Goal: Task Accomplishment & Management: Manage account settings

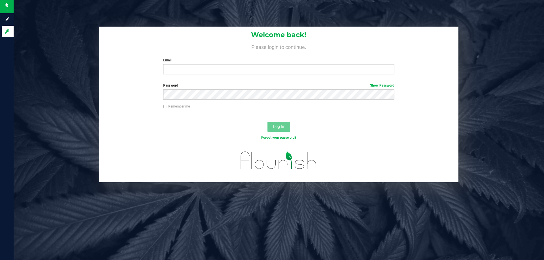
click at [231, 64] on div "Email Required Please format your email correctly." at bounding box center [278, 66] width 239 height 17
click at [231, 67] on input "Email" at bounding box center [278, 69] width 231 height 10
type input "[EMAIL_ADDRESS][DOMAIN_NAME]"
click at [267, 122] on button "Log In" at bounding box center [278, 127] width 23 height 10
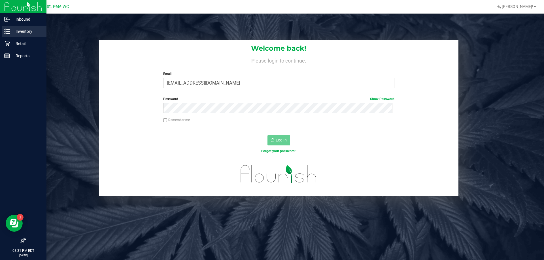
click at [23, 34] on p "Inventory" at bounding box center [27, 31] width 34 height 7
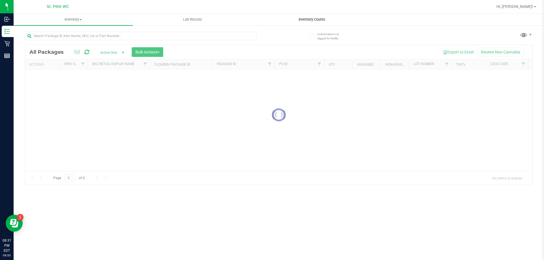
click at [315, 22] on span "Inventory Counts" at bounding box center [312, 19] width 42 height 5
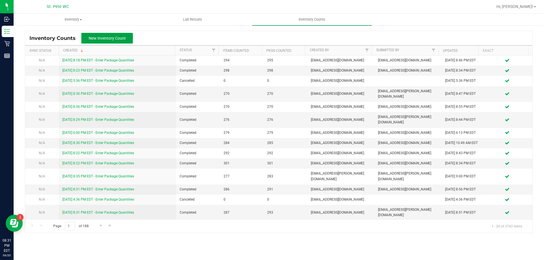
click at [112, 37] on span "New Inventory Count" at bounding box center [107, 38] width 37 height 5
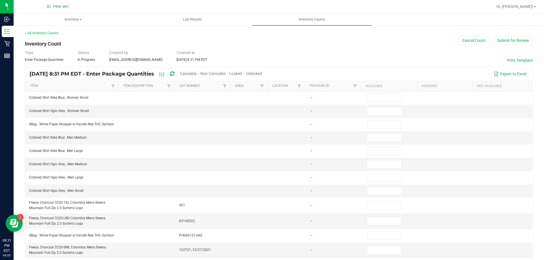
click at [262, 74] on span "Unlocked" at bounding box center [254, 73] width 16 height 5
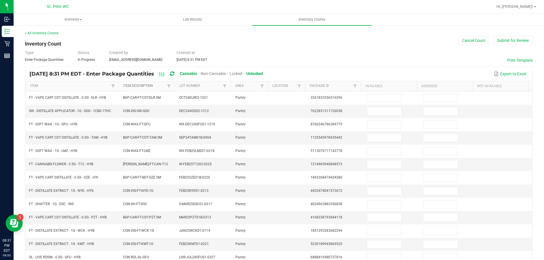
click at [139, 86] on link "Item Description" at bounding box center [144, 86] width 42 height 5
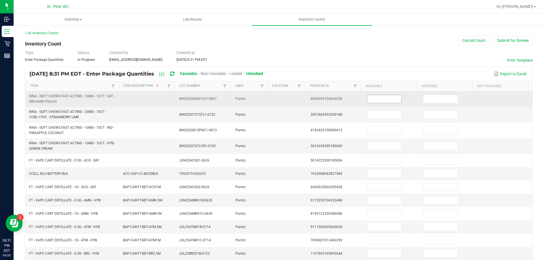
click at [388, 99] on input at bounding box center [384, 99] width 34 height 8
type input "23"
type input "17"
type input "20"
type input "15"
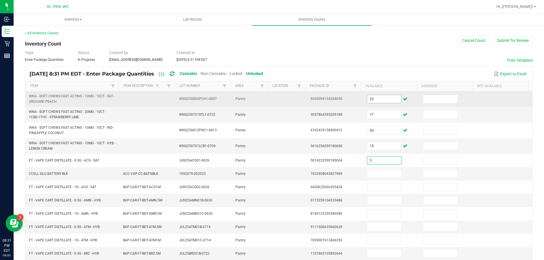
type input "3"
type input "1"
type input "8"
type input "1"
type input "11"
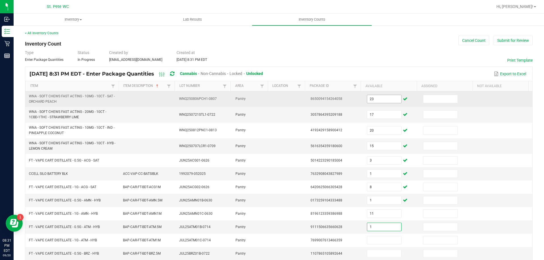
type input "1"
type input "2"
type input "9"
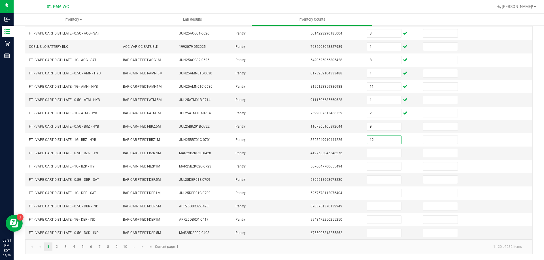
type input "12"
type input "8"
type input "12"
type input "10"
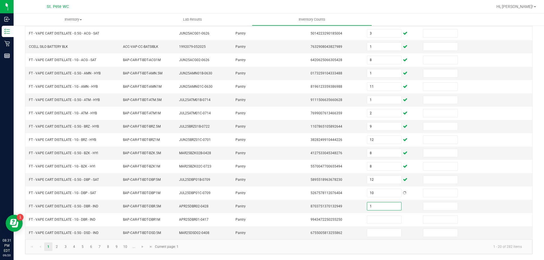
type input "1"
type input "6"
type input "3"
click at [57, 247] on link "2" at bounding box center [57, 247] width 8 height 8
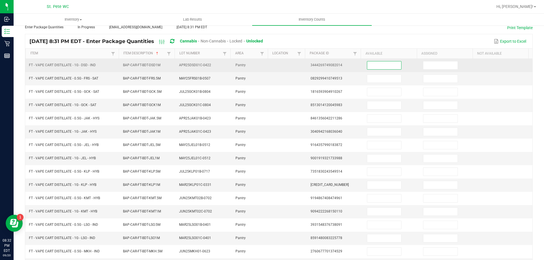
click at [382, 67] on input at bounding box center [384, 65] width 34 height 8
type input "3"
type input "4"
type input "6"
type input "10"
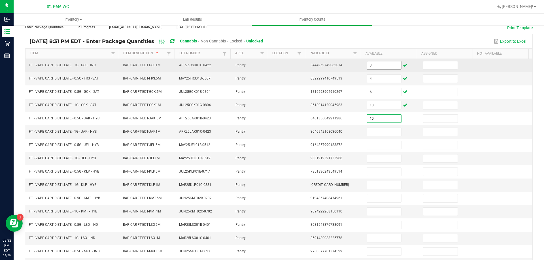
type input "10"
type input "2"
type input "9"
type input "1"
type input "2"
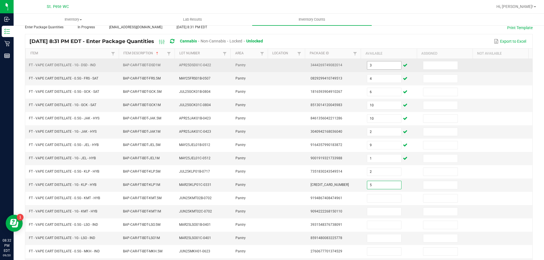
type input "5"
type input "10"
type input "9"
type input "12"
type input "9"
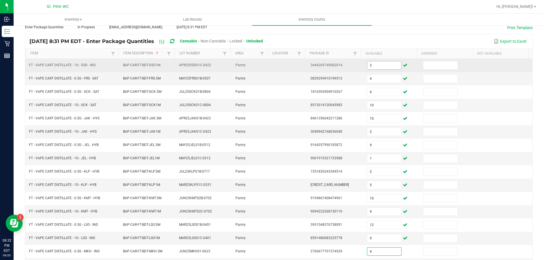
type input "4"
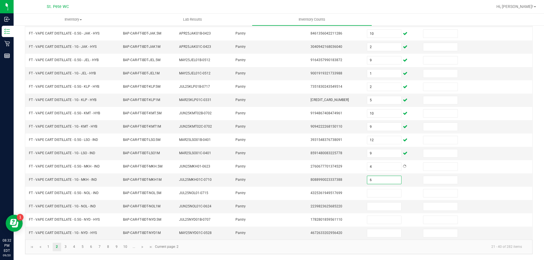
type input "6"
type input "12"
type input "7"
type input "5"
type input "2"
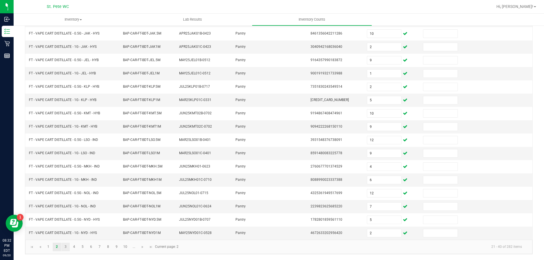
click at [65, 247] on link "3" at bounding box center [65, 247] width 8 height 8
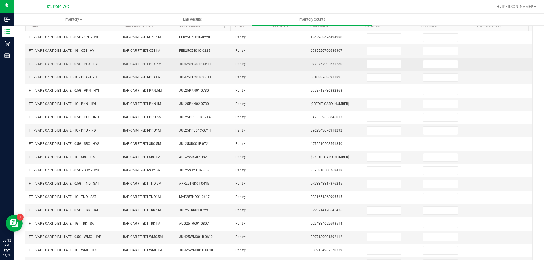
scroll to position [33, 0]
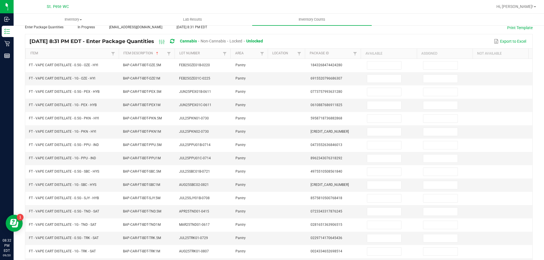
click at [387, 58] on th "Available" at bounding box center [389, 54] width 56 height 10
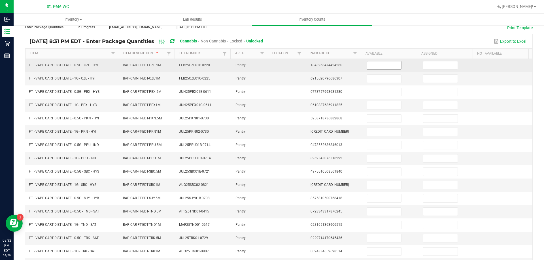
click at [388, 62] on input at bounding box center [384, 65] width 34 height 8
type input "11"
type input "4"
type input "3"
type input "10"
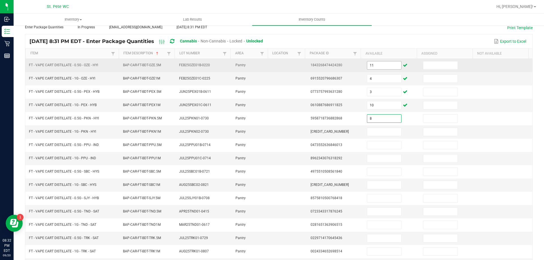
type input "8"
type input "4"
type input "1"
type input "11"
type input "9"
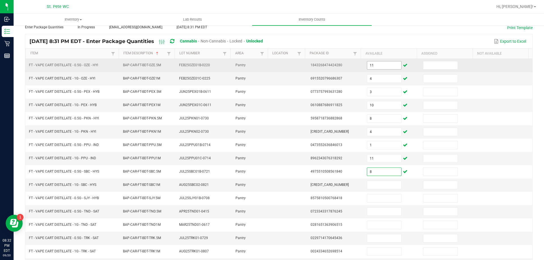
type input "8"
type input "5"
type input "8"
type input "7"
type input "1"
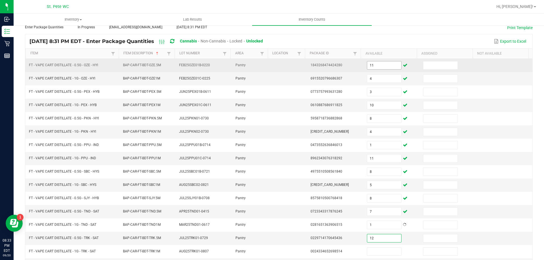
type input "12"
type input "4"
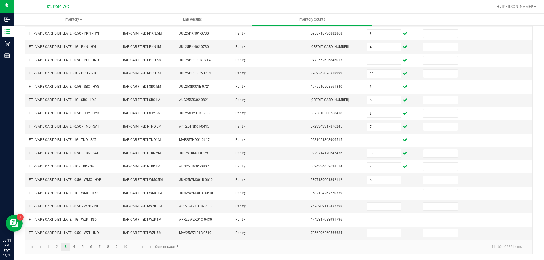
type input "6"
type input "12"
type input "11"
type input "7"
type input "12"
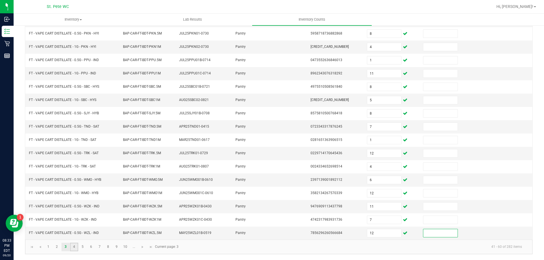
click at [74, 247] on link "4" at bounding box center [74, 247] width 8 height 8
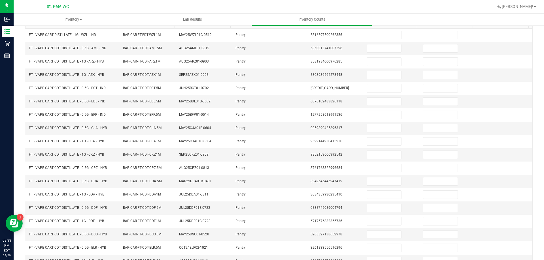
scroll to position [47, 0]
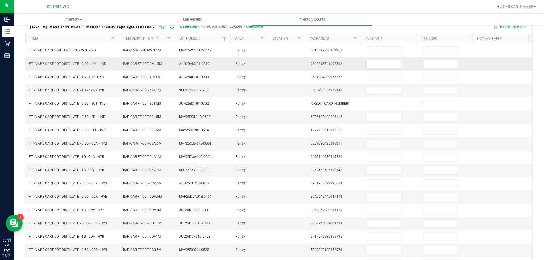
click at [381, 61] on input at bounding box center [384, 64] width 34 height 8
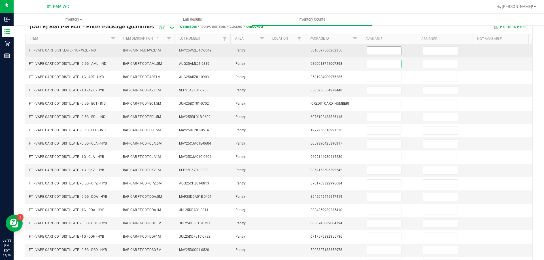
click at [377, 51] on input at bounding box center [384, 51] width 34 height 8
type input "12"
type input "1"
type input "3"
type input "9"
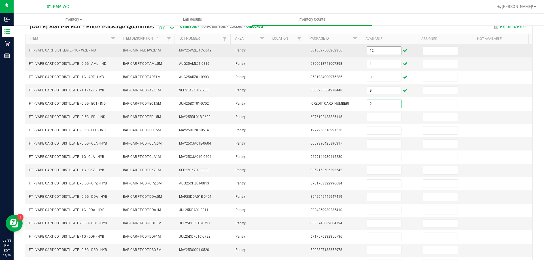
type input "2"
type input "6"
type input "4"
type input "11"
type input "7"
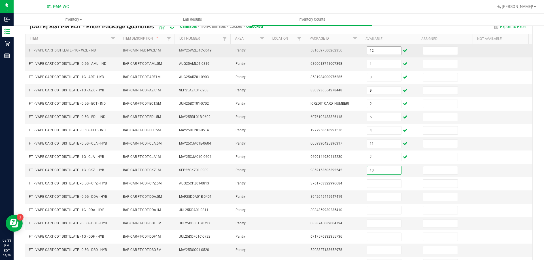
type input "10"
type input "3"
type input "6"
type input "9"
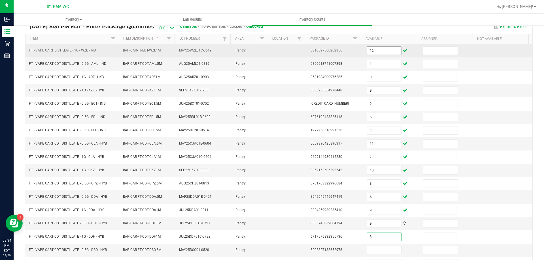
type input "3"
type input "1"
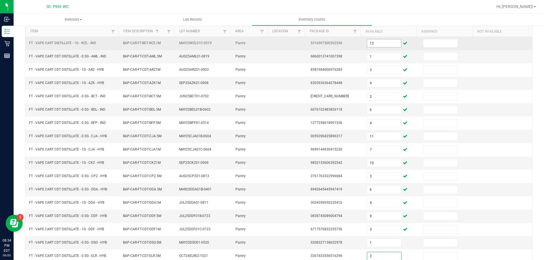
type input "2"
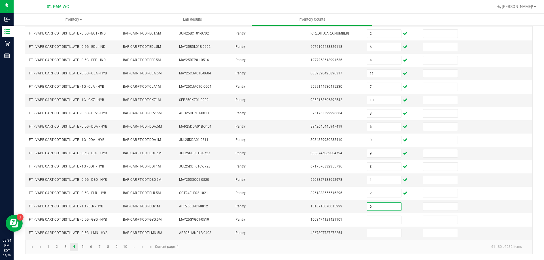
type input "6"
type input "8"
type input "2"
click at [83, 250] on link "5" at bounding box center [82, 247] width 8 height 8
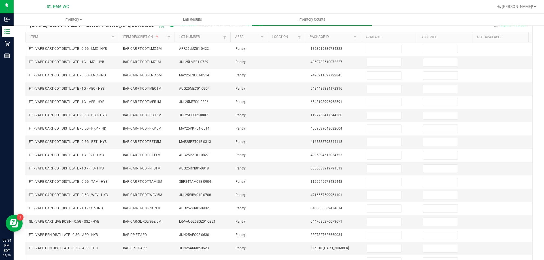
scroll to position [41, 0]
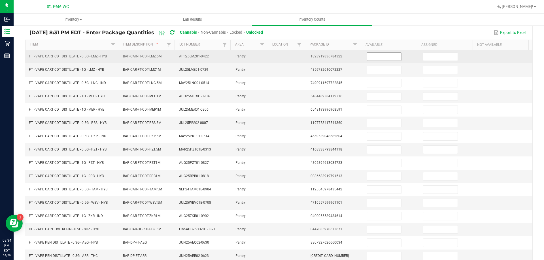
click at [384, 58] on input at bounding box center [384, 57] width 34 height 8
type input "9"
type input "6"
type input "9"
type input "3"
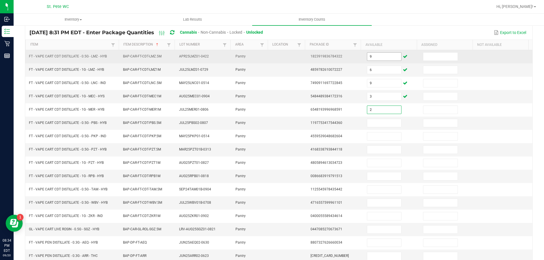
type input "2"
type input "5"
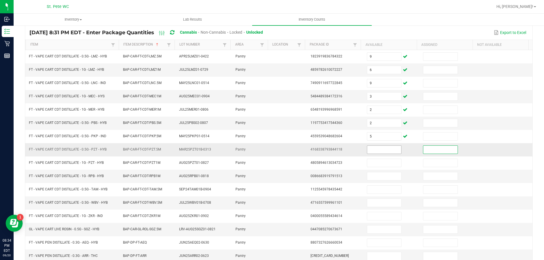
click at [376, 150] on input at bounding box center [384, 150] width 34 height 8
type input "5"
type input "1"
type input "3"
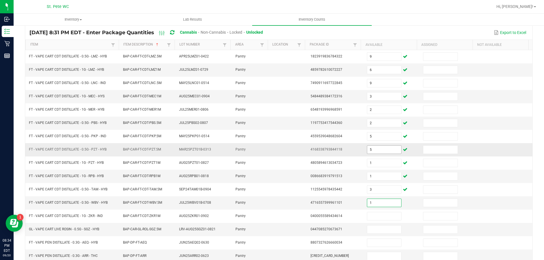
type input "1"
type input "2"
type input "3"
type input "13"
type input "1"
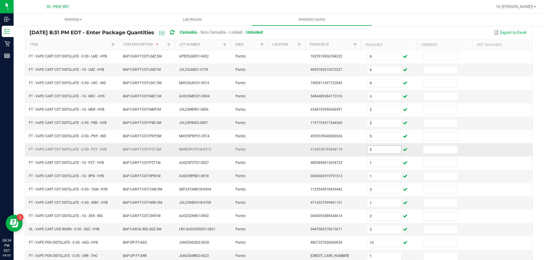
scroll to position [118, 0]
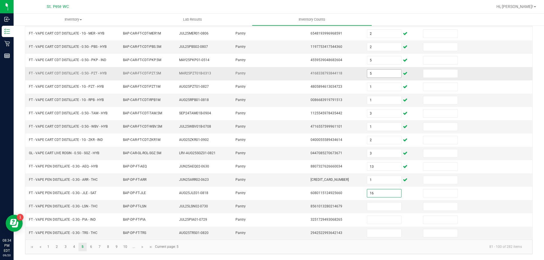
type input "16"
type input "2"
type input "9"
type input "14"
click at [91, 247] on link "6" at bounding box center [91, 247] width 8 height 8
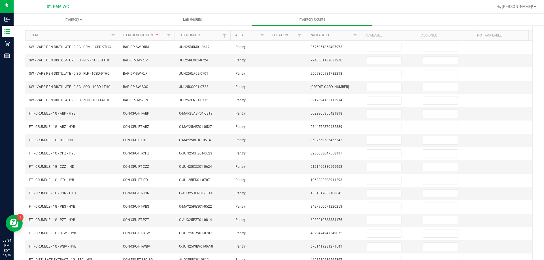
scroll to position [46, 0]
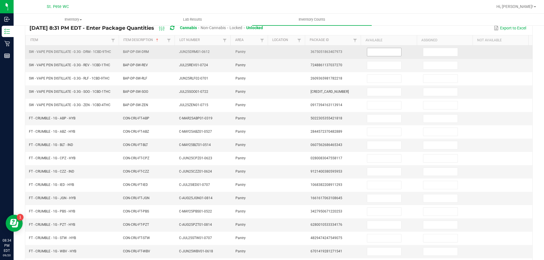
click at [385, 53] on input at bounding box center [384, 52] width 34 height 8
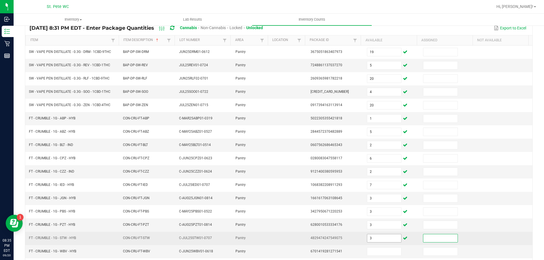
click at [378, 238] on input "3" at bounding box center [384, 239] width 34 height 8
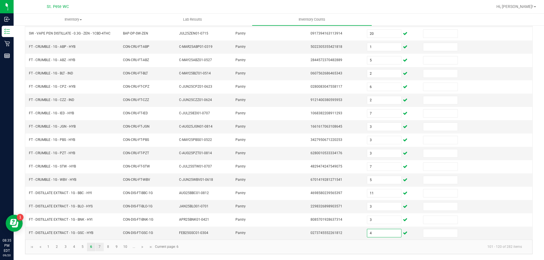
click at [100, 247] on link "7" at bounding box center [99, 247] width 8 height 8
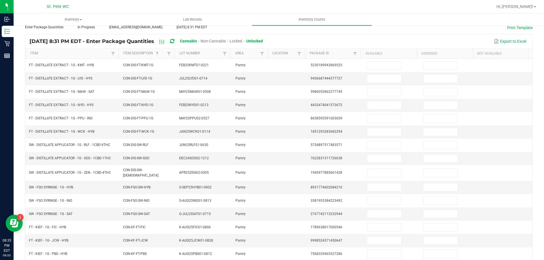
scroll to position [24, 0]
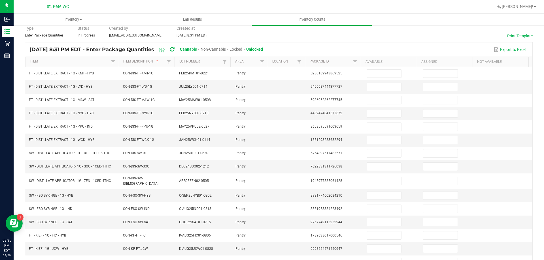
click at [388, 65] on th "Available" at bounding box center [389, 62] width 56 height 10
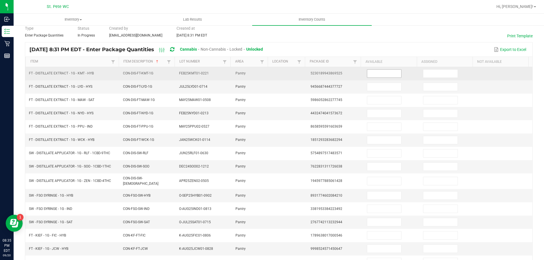
click at [388, 75] on input at bounding box center [384, 74] width 34 height 8
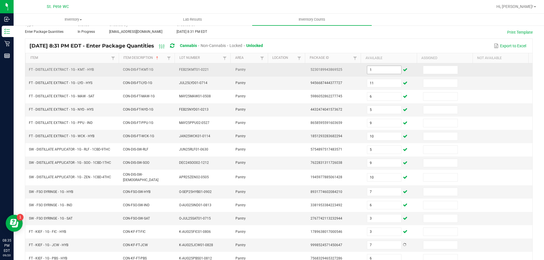
scroll to position [118, 0]
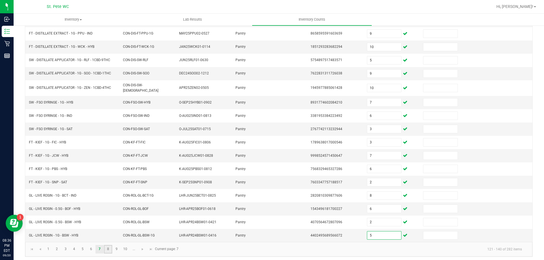
click at [108, 247] on link "8" at bounding box center [108, 249] width 8 height 8
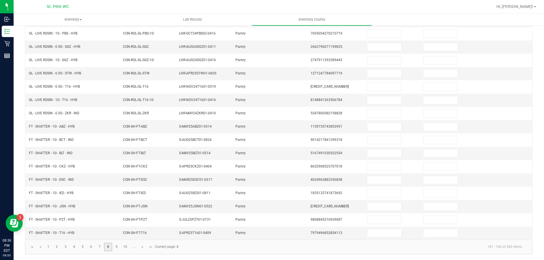
scroll to position [32, 0]
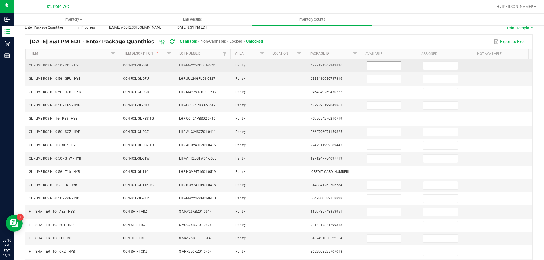
click at [387, 67] on input at bounding box center [384, 66] width 34 height 8
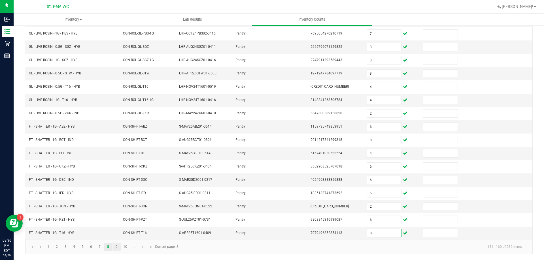
click at [117, 247] on link "9" at bounding box center [116, 247] width 8 height 8
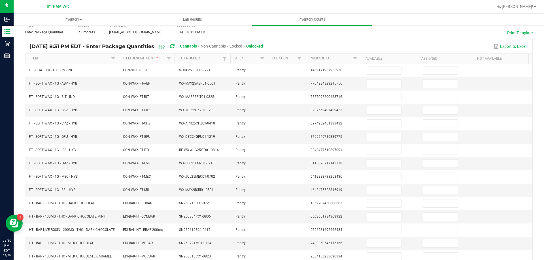
scroll to position [25, 0]
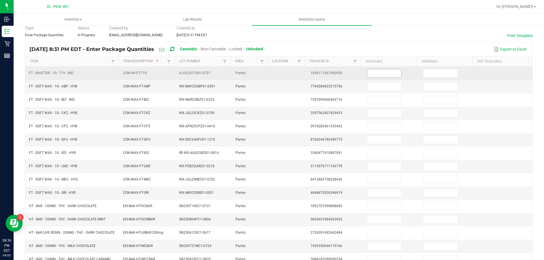
click at [371, 73] on input at bounding box center [384, 73] width 34 height 8
click at [385, 216] on input at bounding box center [384, 220] width 34 height 8
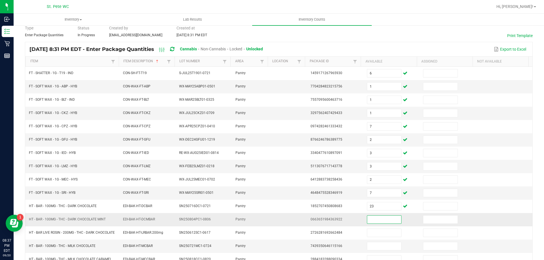
click at [382, 219] on input at bounding box center [384, 220] width 34 height 8
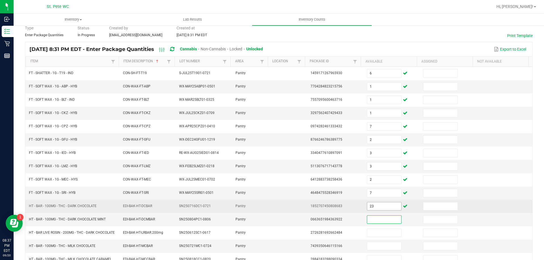
click at [377, 204] on input "23" at bounding box center [384, 207] width 34 height 8
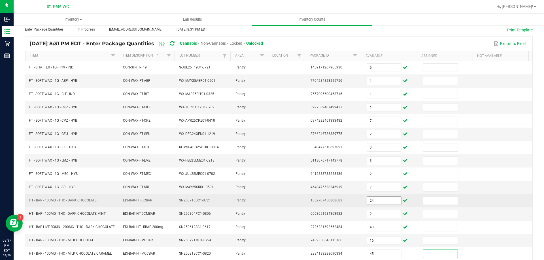
scroll to position [120, 0]
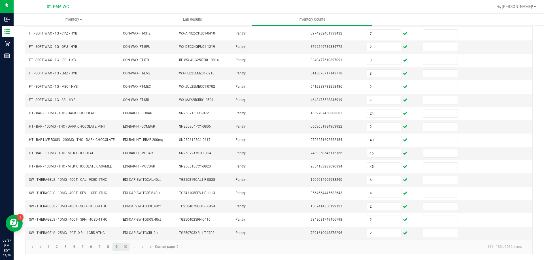
click at [126, 246] on link "10" at bounding box center [125, 247] width 8 height 8
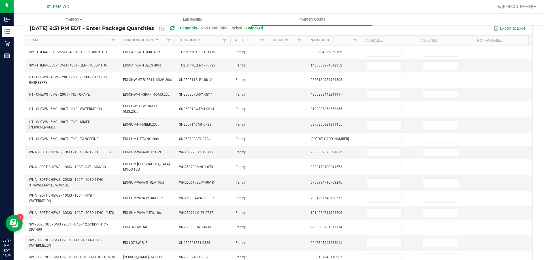
scroll to position [47, 0]
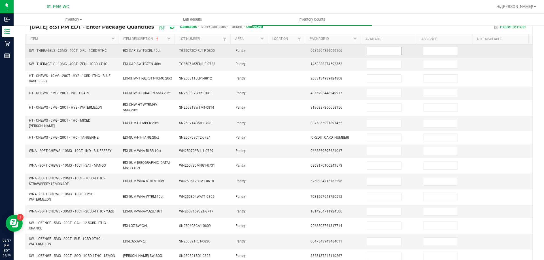
click at [389, 52] on input at bounding box center [384, 51] width 34 height 8
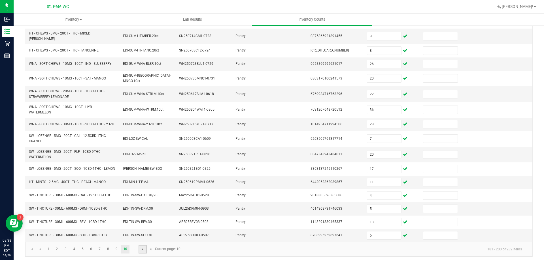
click at [143, 247] on span "Go to the next page" at bounding box center [142, 249] width 5 height 5
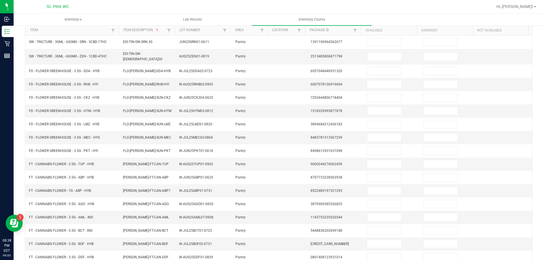
scroll to position [28, 0]
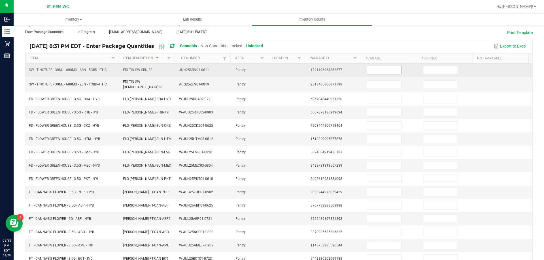
click at [381, 70] on input at bounding box center [384, 70] width 34 height 8
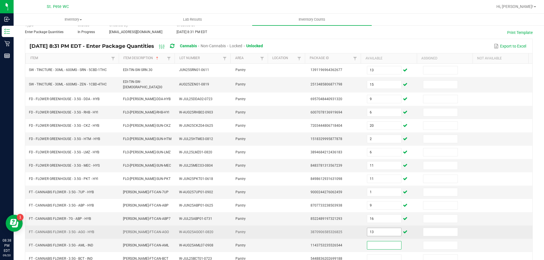
click at [384, 229] on input "13" at bounding box center [384, 232] width 34 height 8
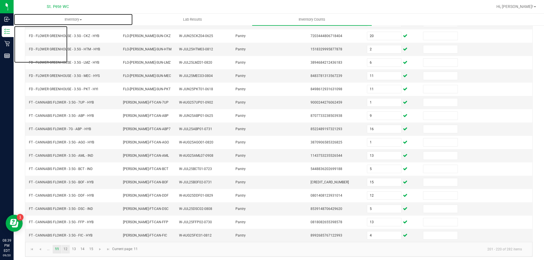
click at [65, 249] on link "12" at bounding box center [65, 249] width 8 height 8
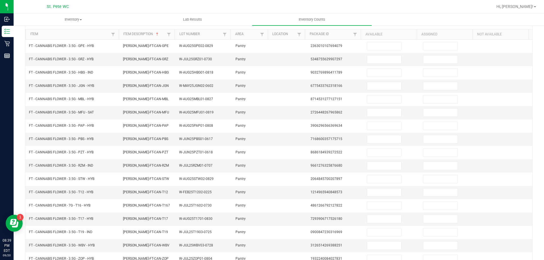
scroll to position [38, 0]
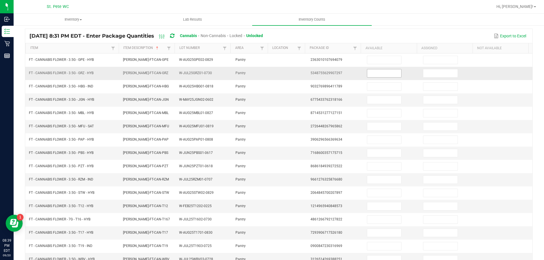
click at [376, 72] on input at bounding box center [384, 73] width 34 height 8
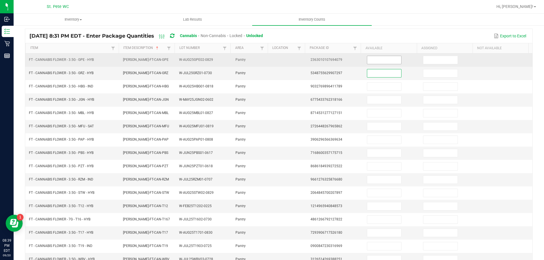
click at [376, 61] on input at bounding box center [384, 60] width 34 height 8
click at [375, 60] on input "2" at bounding box center [384, 60] width 34 height 8
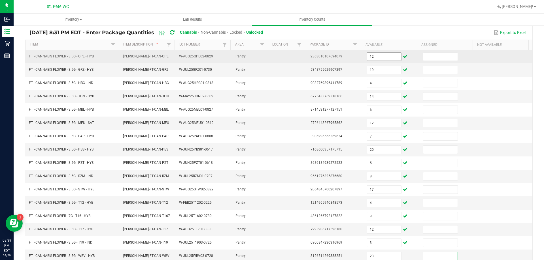
scroll to position [118, 0]
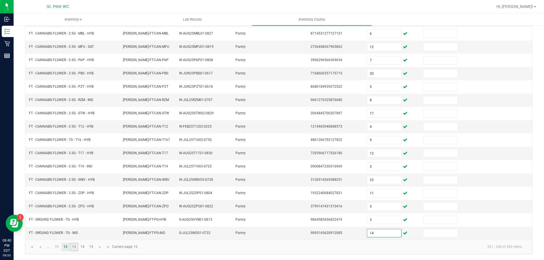
click at [75, 248] on link "13" at bounding box center [74, 247] width 8 height 8
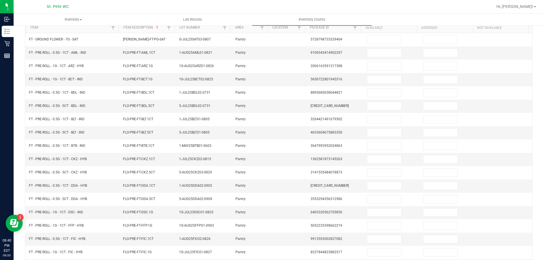
scroll to position [46, 0]
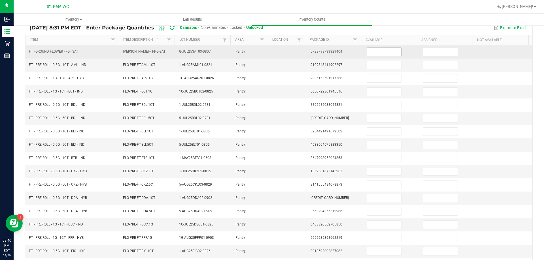
click at [388, 51] on input at bounding box center [384, 52] width 34 height 8
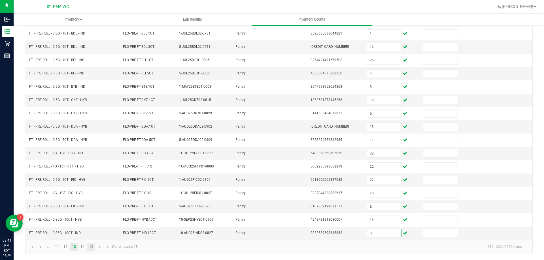
click at [90, 247] on link "15" at bounding box center [91, 247] width 8 height 8
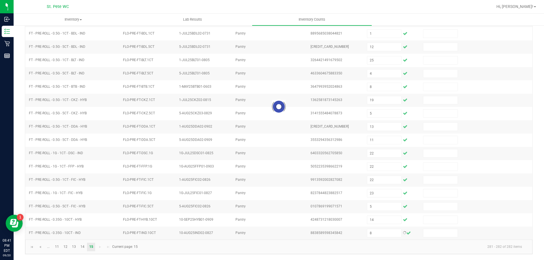
click at [83, 143] on div "Inventory All packages All inventory Waste log Create inventory Lab Results Inv…" at bounding box center [279, 19] width 530 height 247
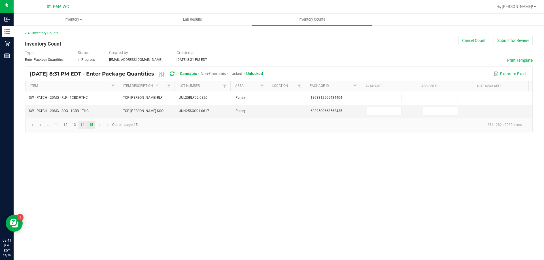
click at [83, 127] on link "14" at bounding box center [82, 125] width 8 height 8
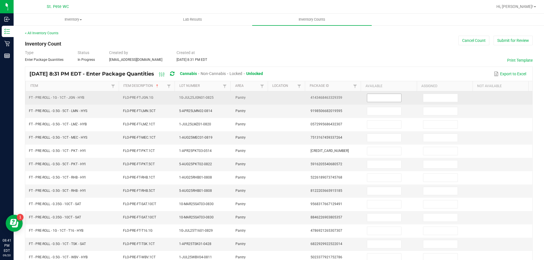
click at [378, 99] on input at bounding box center [384, 98] width 34 height 8
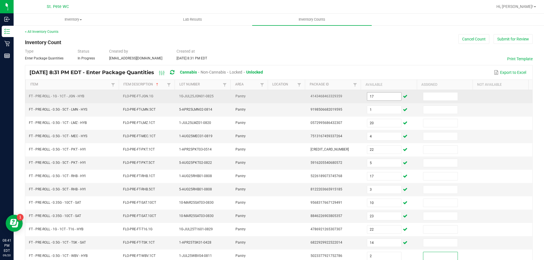
scroll to position [118, 0]
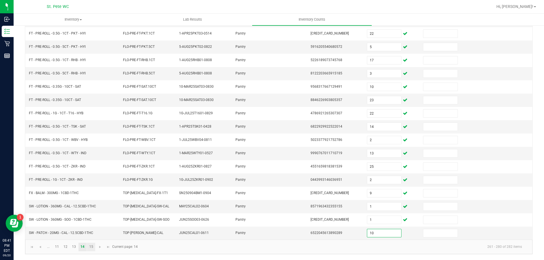
click at [93, 250] on link "15" at bounding box center [91, 247] width 8 height 8
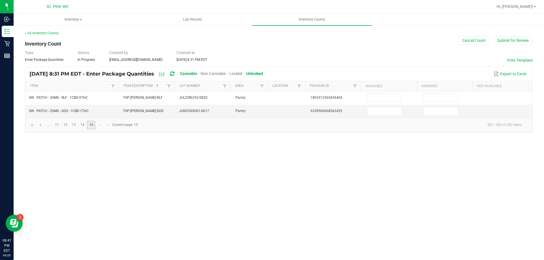
scroll to position [0, 0]
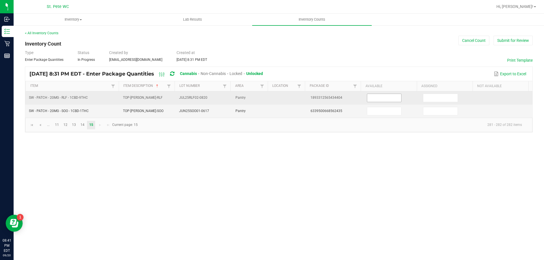
click at [383, 98] on input at bounding box center [384, 98] width 34 height 8
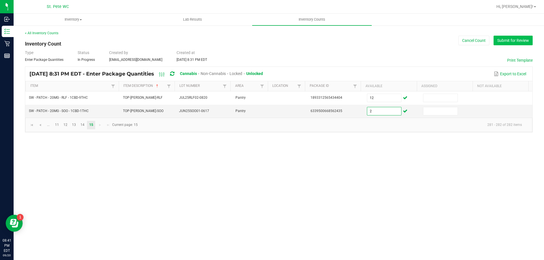
click at [514, 41] on button "Submit for Review" at bounding box center [513, 41] width 39 height 10
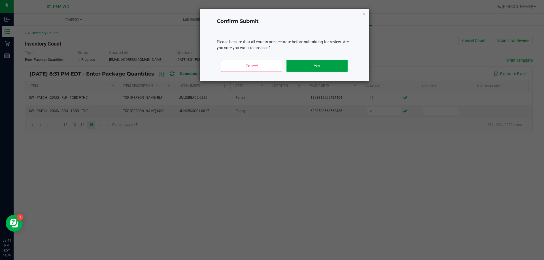
click at [326, 63] on button "Yes" at bounding box center [316, 66] width 61 height 12
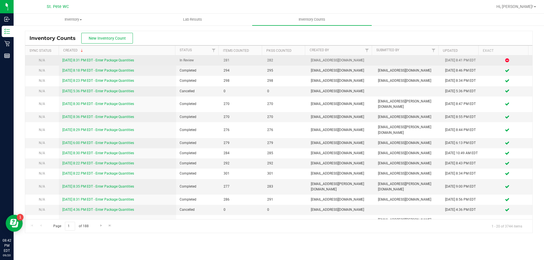
click at [109, 61] on link "9/20/25 8:31 PM EDT - Enter Package Quantities" at bounding box center [98, 60] width 72 height 4
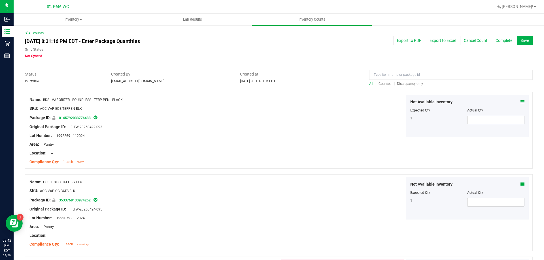
click at [409, 82] on span "Discrepancy only" at bounding box center [410, 84] width 26 height 4
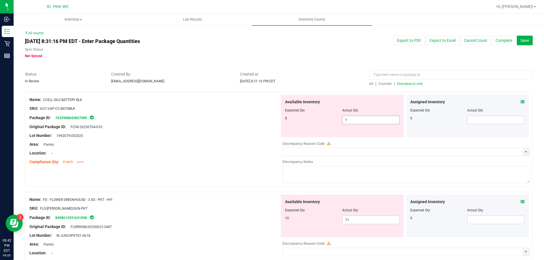
click at [387, 119] on span "1 1" at bounding box center [370, 120] width 57 height 8
click at [387, 119] on input "1" at bounding box center [371, 120] width 57 height 8
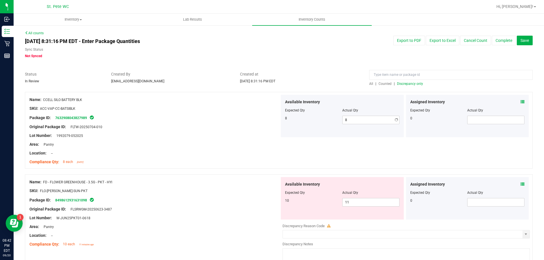
click at [335, 69] on div at bounding box center [279, 69] width 508 height 6
click at [364, 202] on span "11 11" at bounding box center [370, 202] width 57 height 8
click at [410, 84] on span "Discrepancy only" at bounding box center [410, 84] width 26 height 4
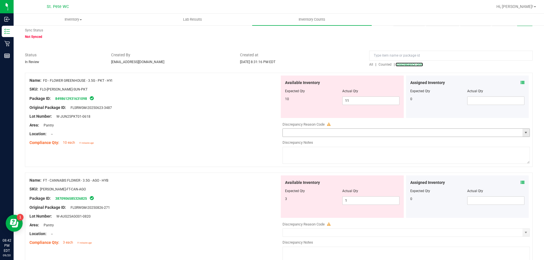
scroll to position [57, 0]
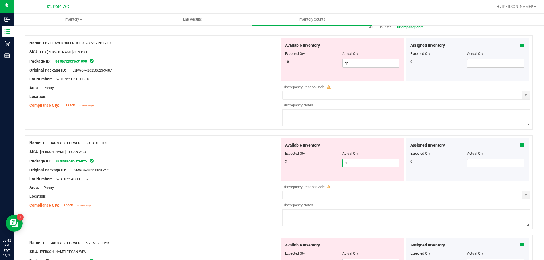
click at [360, 166] on span "1 1" at bounding box center [370, 163] width 57 height 8
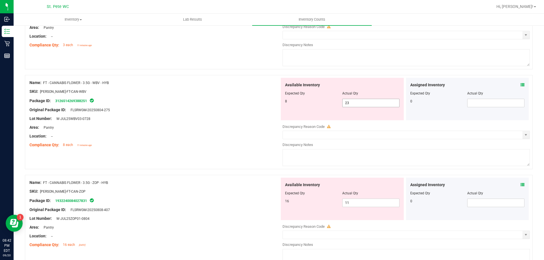
scroll to position [227, 0]
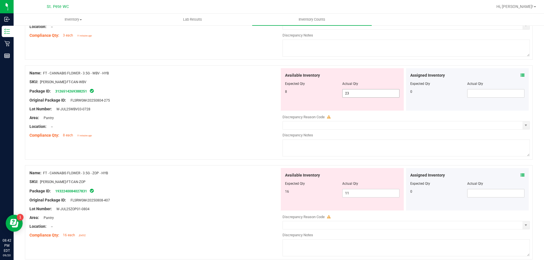
click at [381, 91] on span "23 23" at bounding box center [370, 93] width 57 height 8
click at [381, 91] on input "23" at bounding box center [371, 94] width 57 height 8
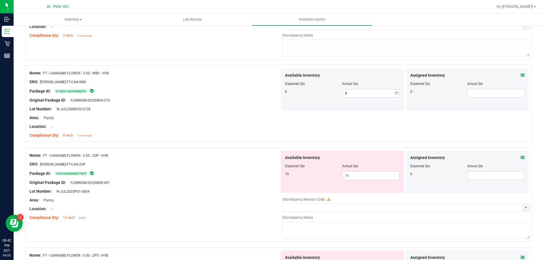
click at [165, 146] on div "Name: FT - CANNABIS FLOWER - 3.5G - WBV - HYB SKU: FLO-BUD-FT-CAN-WBV Package I…" at bounding box center [279, 106] width 508 height 82
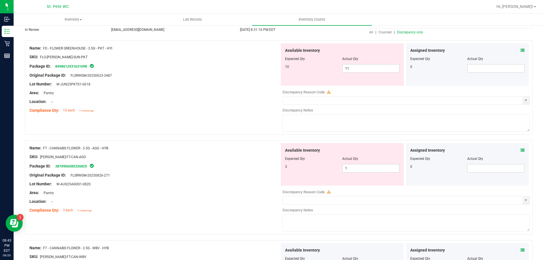
scroll to position [0, 0]
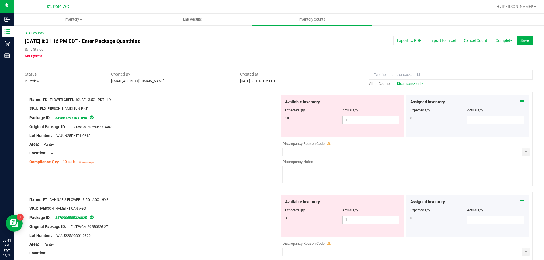
click at [406, 84] on span "Discrepancy only" at bounding box center [410, 84] width 26 height 4
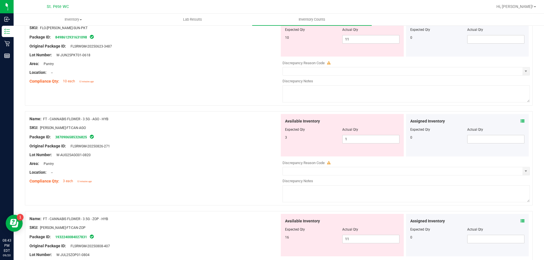
scroll to position [170, 0]
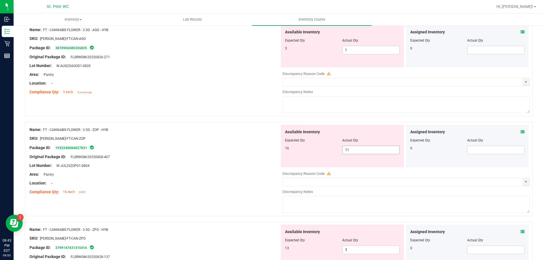
click at [367, 150] on span "11 11" at bounding box center [370, 150] width 57 height 8
click at [248, 154] on div at bounding box center [154, 152] width 250 height 3
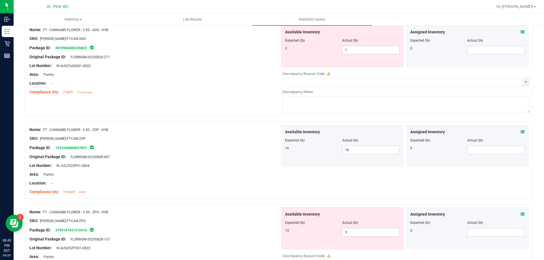
scroll to position [227, 0]
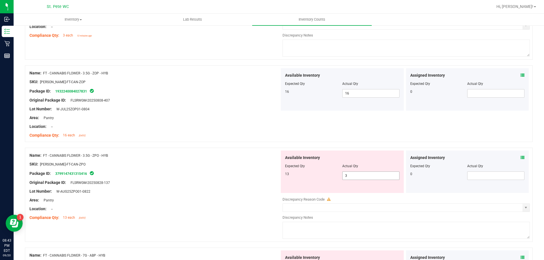
click at [350, 174] on span "3 3" at bounding box center [370, 176] width 57 height 8
click at [265, 192] on div "Lot Number: W-AUG25ZPO01-0822" at bounding box center [154, 192] width 250 height 6
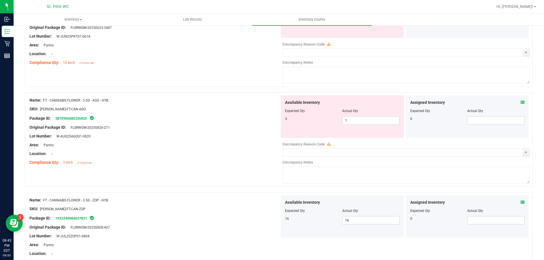
scroll to position [0, 0]
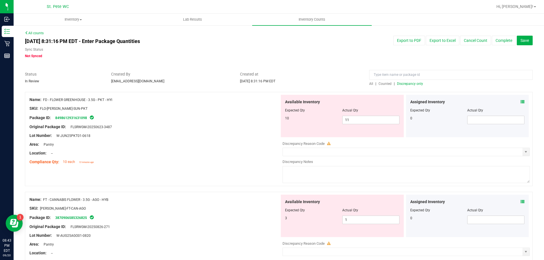
click at [398, 85] on span "Discrepancy only" at bounding box center [410, 84] width 26 height 4
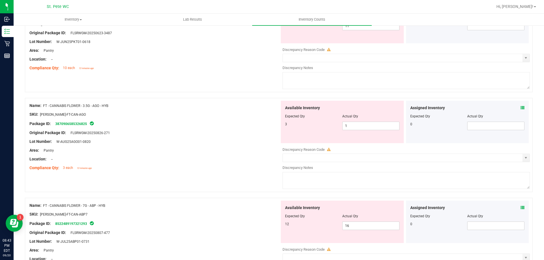
scroll to position [170, 0]
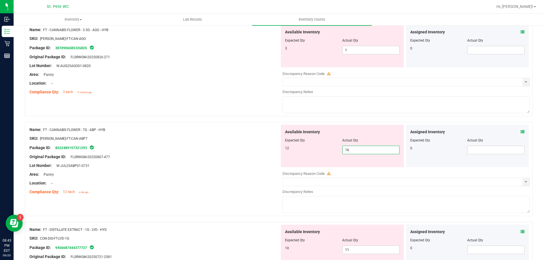
click at [350, 152] on span "16 16" at bounding box center [370, 150] width 57 height 8
click at [170, 67] on div "Lot Number: W-AUG25AGO01-0820" at bounding box center [154, 66] width 250 height 6
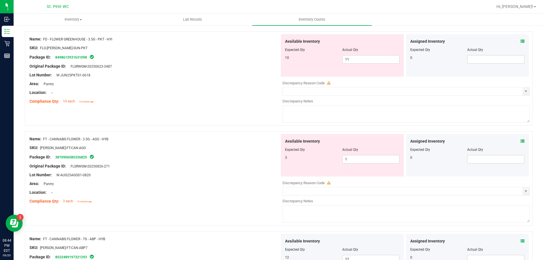
scroll to position [0, 0]
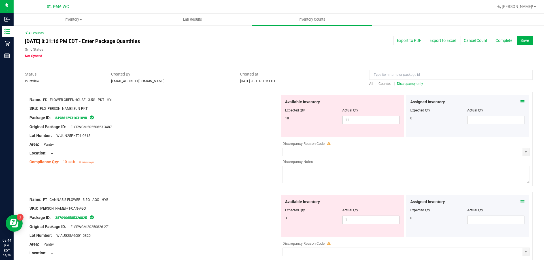
click at [413, 82] on span "Discrepancy only" at bounding box center [410, 84] width 26 height 4
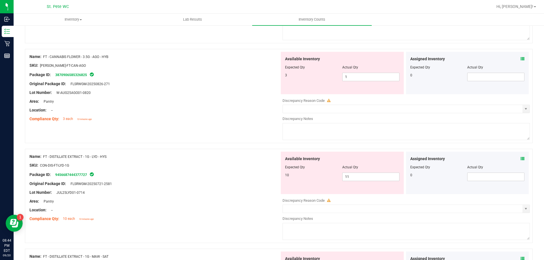
scroll to position [198, 0]
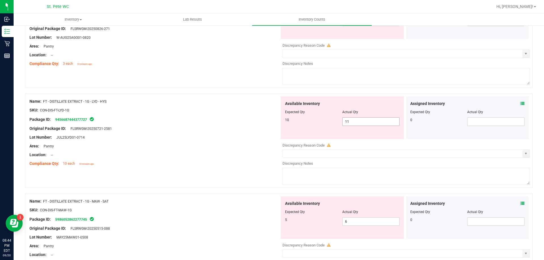
click at [362, 122] on span "11 11" at bounding box center [370, 122] width 57 height 8
click at [224, 233] on div "Name: FT - DISTILLATE EXTRACT - 1G - MAW - SAT SKU: CON-DIS-FT-MAW-1G Package I…" at bounding box center [154, 233] width 250 height 72
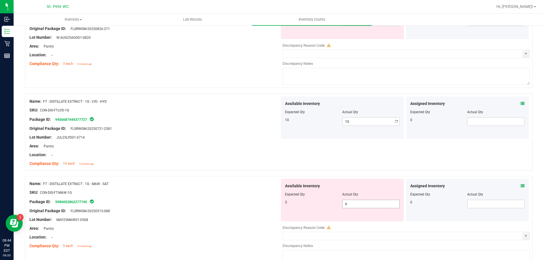
click at [372, 204] on input "6" at bounding box center [371, 204] width 57 height 8
click at [234, 232] on div at bounding box center [154, 233] width 250 height 3
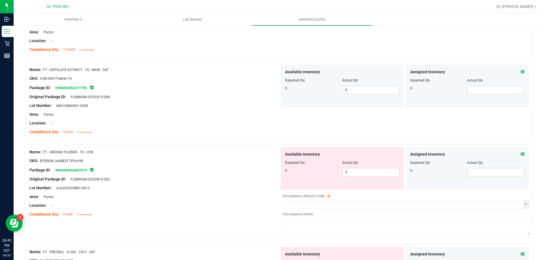
scroll to position [313, 0]
click at [377, 171] on input "3" at bounding box center [371, 172] width 57 height 8
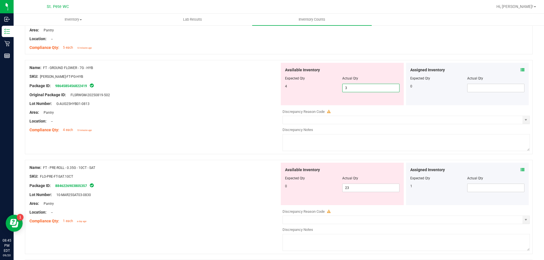
scroll to position [398, 0]
click at [369, 189] on span "23 23" at bounding box center [370, 187] width 57 height 8
click at [369, 189] on input "23" at bounding box center [371, 187] width 57 height 8
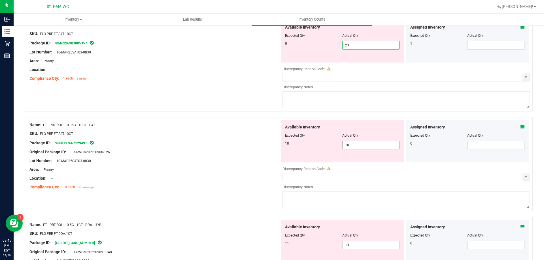
scroll to position [511, 0]
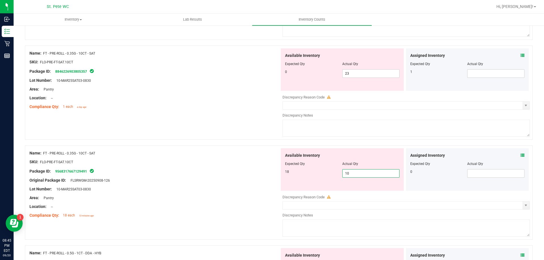
click at [351, 173] on span "10 10" at bounding box center [370, 173] width 57 height 8
click at [351, 173] on input "10" at bounding box center [371, 174] width 57 height 8
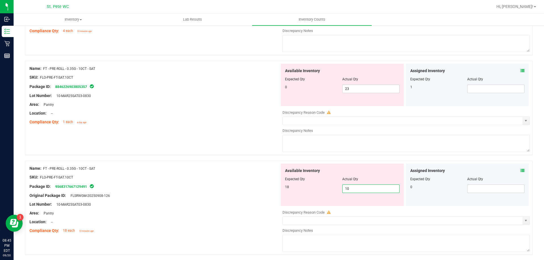
scroll to position [455, 0]
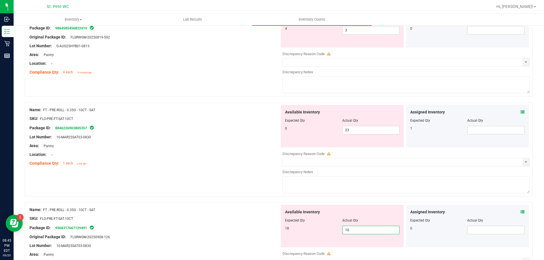
drag, startPoint x: 170, startPoint y: 178, endPoint x: 172, endPoint y: 180, distance: 3.4
click at [169, 179] on div "Name: FT - PRE-ROLL - 0.35G - 10CT - SAT SKU: FLO-PRE-FT-SAT.10CT Package ID: 8…" at bounding box center [279, 149] width 508 height 94
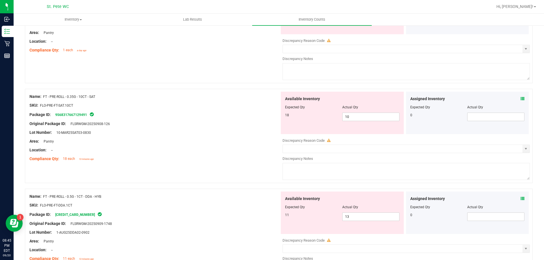
scroll to position [625, 0]
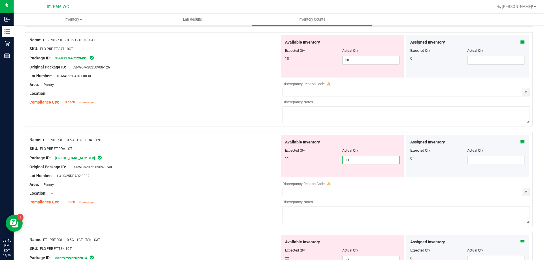
click at [349, 162] on span "13 13" at bounding box center [370, 160] width 57 height 8
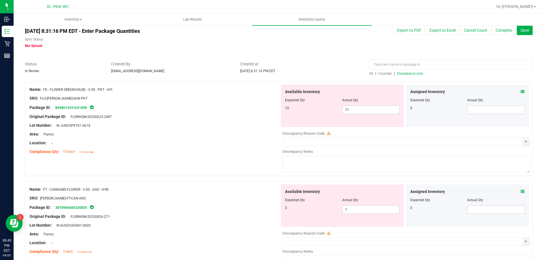
scroll to position [0, 0]
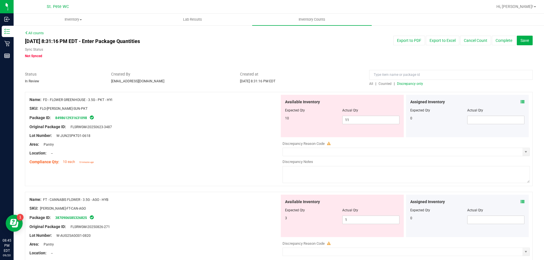
click at [408, 81] on div "All | Counted | Discrepancy only" at bounding box center [450, 83] width 163 height 5
click at [408, 82] on span "Discrepancy only" at bounding box center [410, 84] width 26 height 4
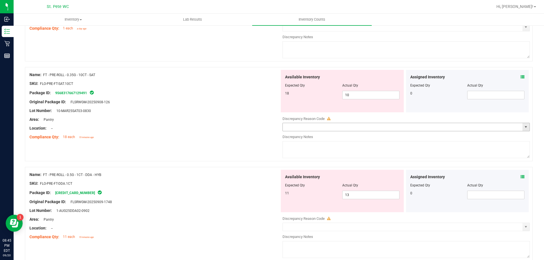
scroll to position [453, 0]
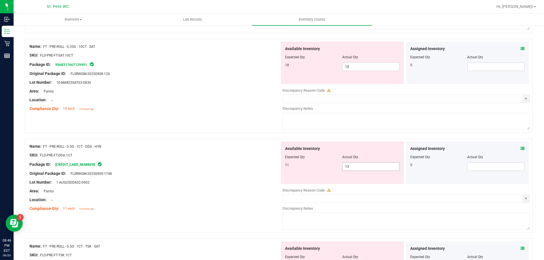
click at [357, 167] on input "13" at bounding box center [371, 167] width 57 height 8
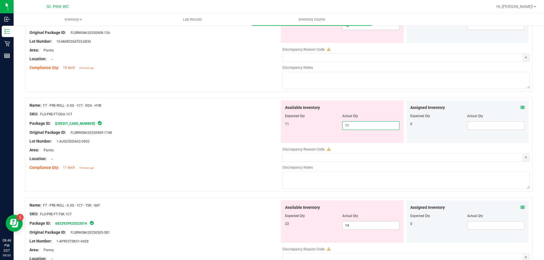
scroll to position [538, 0]
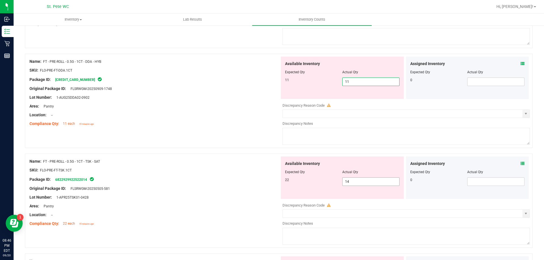
click at [348, 182] on div "Available Inventory Expected Qty Actual Qty 22 14 14" at bounding box center [405, 202] width 250 height 90
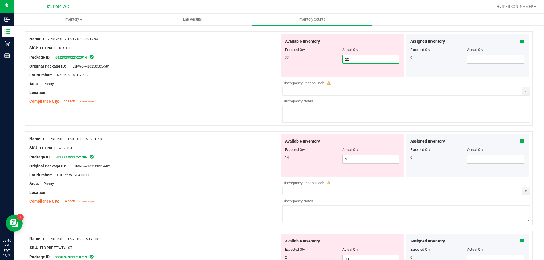
scroll to position [652, 0]
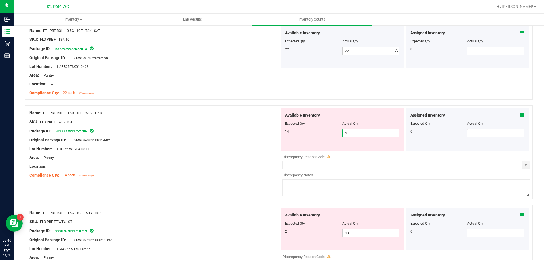
click at [354, 150] on div "Available Inventory Expected Qty Actual Qty 14 2 2" at bounding box center [342, 129] width 123 height 42
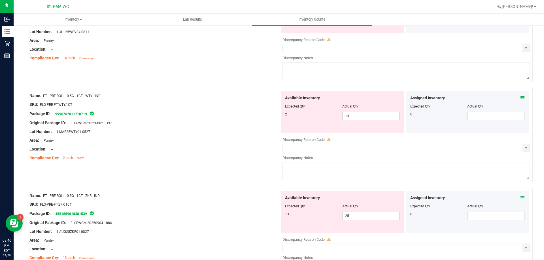
scroll to position [793, 0]
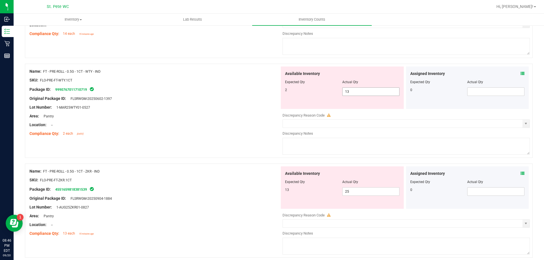
click at [357, 91] on div "Available Inventory Expected Qty Actual Qty 2 13 13" at bounding box center [342, 88] width 123 height 42
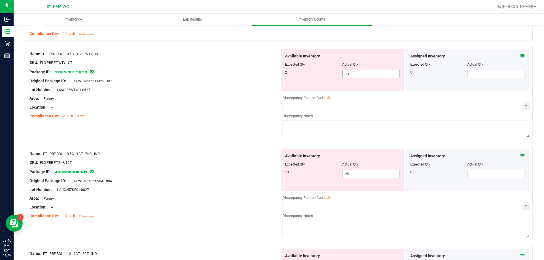
click at [357, 91] on div "Available Inventory Expected Qty Actual Qty 2 13 13" at bounding box center [342, 70] width 123 height 42
click at [354, 77] on span "13 13" at bounding box center [370, 74] width 57 height 8
click at [354, 77] on input "13" at bounding box center [371, 74] width 57 height 8
click at [373, 163] on div "Available Inventory Expected Qty Actual Qty 13 25 25" at bounding box center [342, 170] width 123 height 42
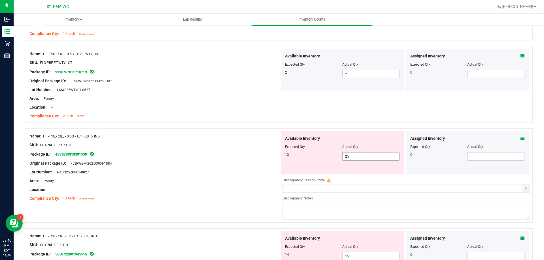
click at [370, 154] on span "25 25" at bounding box center [370, 156] width 57 height 8
click at [370, 154] on input "25" at bounding box center [371, 157] width 57 height 8
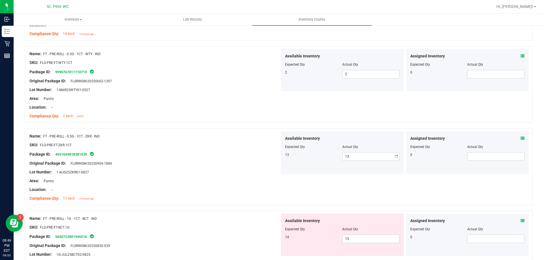
click at [253, 193] on div at bounding box center [154, 194] width 250 height 3
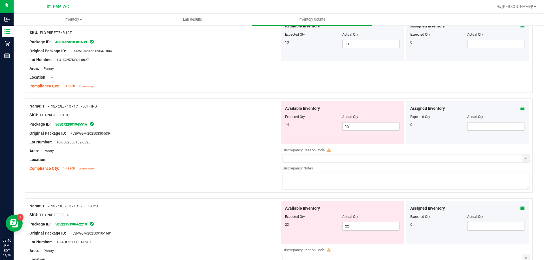
scroll to position [907, 0]
click at [360, 128] on span "15 15" at bounding box center [370, 126] width 57 height 8
click at [356, 224] on div "Available Inventory Expected Qty Actual Qty 23 22 22" at bounding box center [342, 222] width 123 height 42
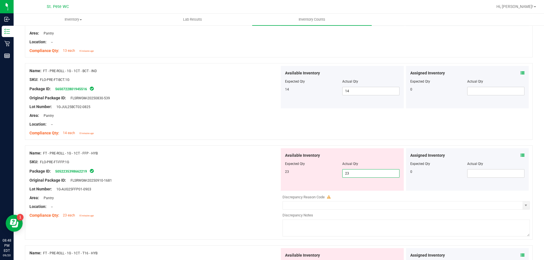
click at [227, 165] on div "SKU: FLO-PRE-FT-FFP.1G" at bounding box center [154, 162] width 250 height 6
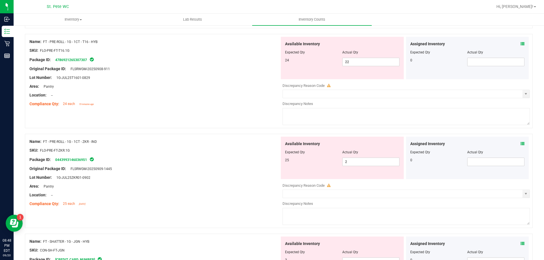
scroll to position [1139, 0]
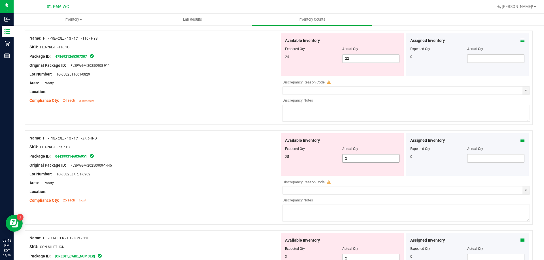
click at [367, 155] on span "2 2" at bounding box center [370, 158] width 57 height 8
click at [237, 168] on div "Original Package ID: FLSRWGM-20250909-1445" at bounding box center [154, 166] width 250 height 6
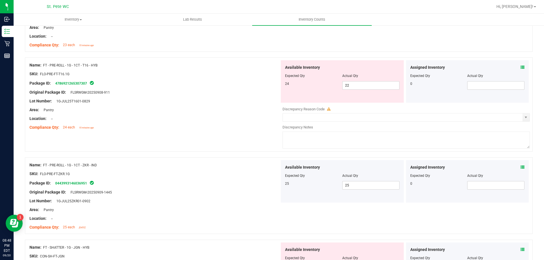
scroll to position [1108, 0]
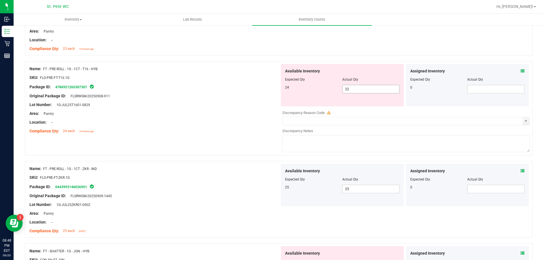
click at [376, 89] on input "22" at bounding box center [371, 89] width 57 height 8
click at [246, 121] on div "Location: --" at bounding box center [154, 123] width 250 height 6
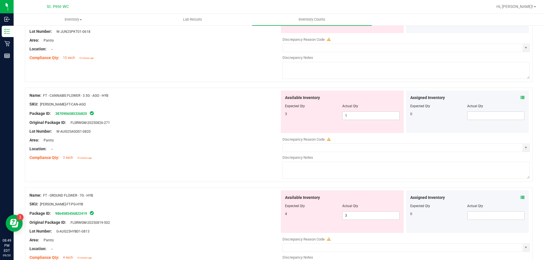
scroll to position [31, 0]
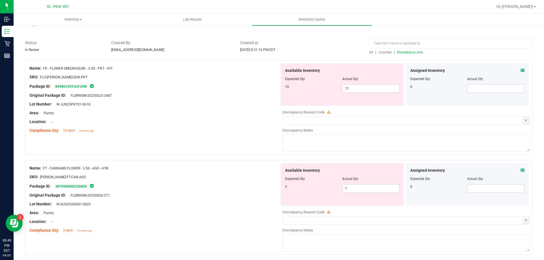
click at [404, 54] on span "Discrepancy only" at bounding box center [410, 52] width 26 height 4
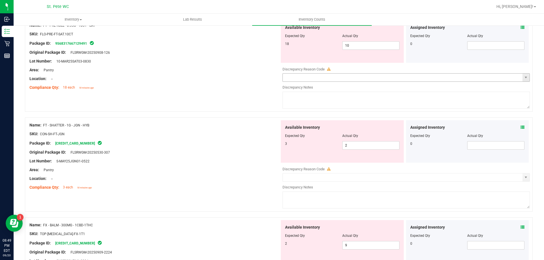
scroll to position [567, 0]
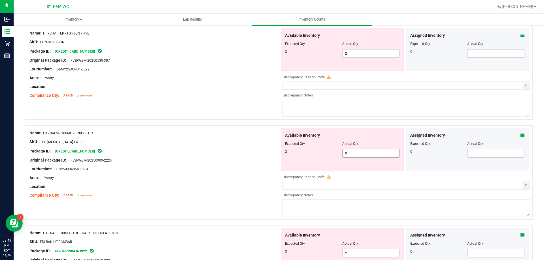
click at [372, 152] on span "9 9" at bounding box center [370, 153] width 57 height 8
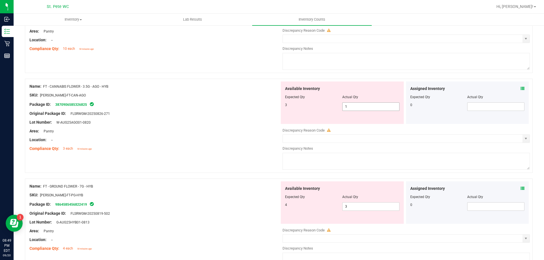
scroll to position [0, 0]
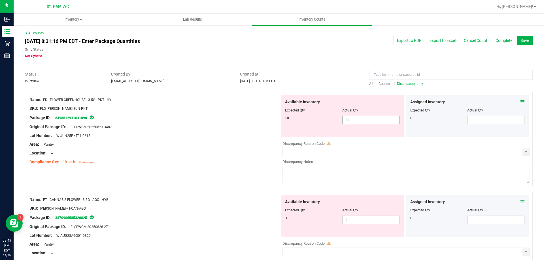
click at [358, 120] on span "11 11" at bounding box center [370, 120] width 57 height 8
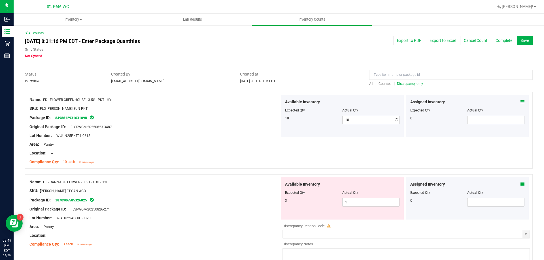
click at [158, 101] on div "Name: FD - FLOWER GREENHOUSE - 3.5G - PKT - HYI" at bounding box center [154, 100] width 250 height 6
click at [416, 84] on span "Discrepancy only" at bounding box center [410, 84] width 26 height 4
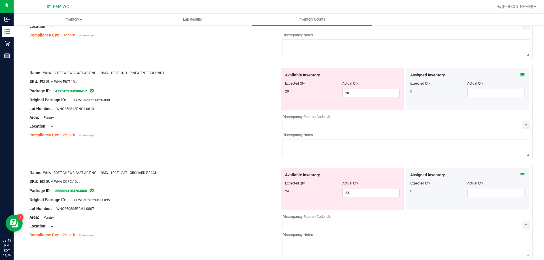
scroll to position [1351, 0]
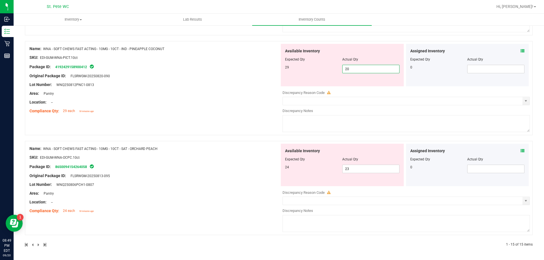
click at [363, 69] on span "20 20" at bounding box center [370, 69] width 57 height 8
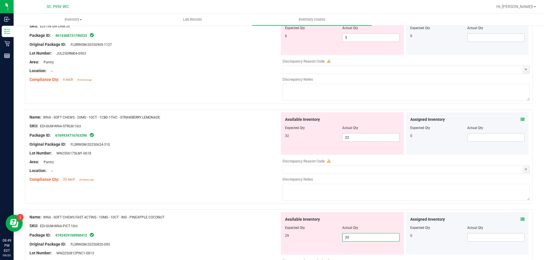
scroll to position [1181, 0]
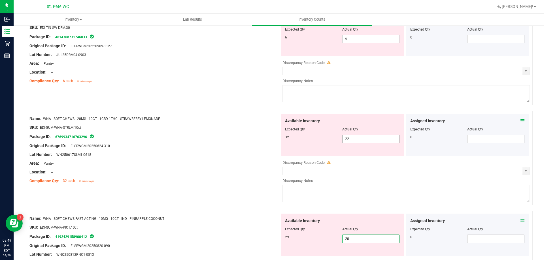
click at [350, 139] on span "22 22" at bounding box center [370, 139] width 57 height 8
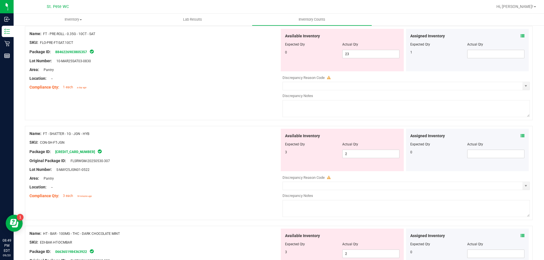
scroll to position [368, 0]
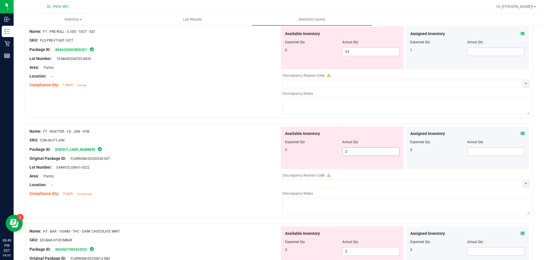
click at [355, 151] on span "2 2" at bounding box center [370, 152] width 57 height 8
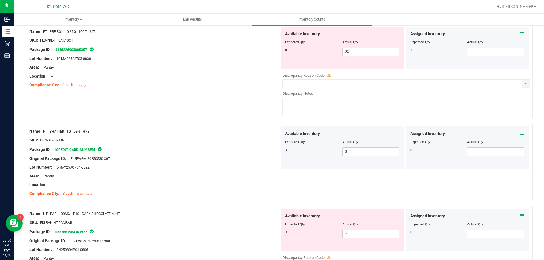
click at [158, 198] on div "Name: FT - SHATTER - 1G - JGN - HYB SKU: CON-SH-FT-JGN Package ID: 266454192631…" at bounding box center [154, 163] width 250 height 72
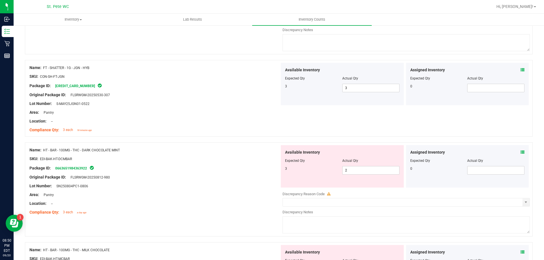
scroll to position [464, 0]
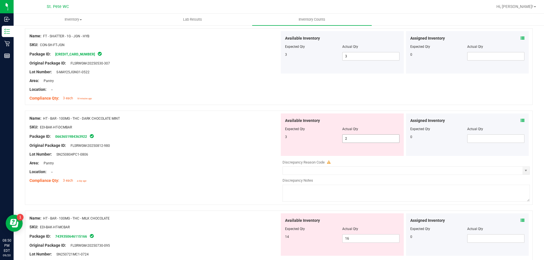
click at [363, 138] on input "2" at bounding box center [371, 139] width 57 height 8
click at [152, 186] on div "Name: HT - BAR - 100MG - THC - DARK CHOCOLATE MINT SKU: EDI-BAK-HT-DCMBAR Packa…" at bounding box center [154, 150] width 250 height 72
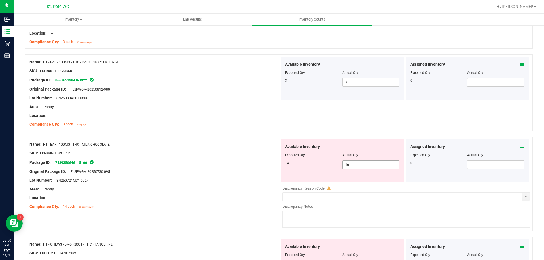
scroll to position [520, 0]
click at [369, 165] on span "16 16" at bounding box center [370, 164] width 57 height 8
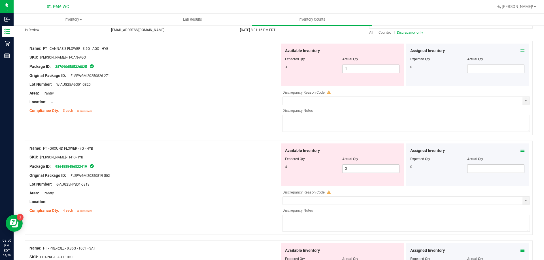
scroll to position [0, 0]
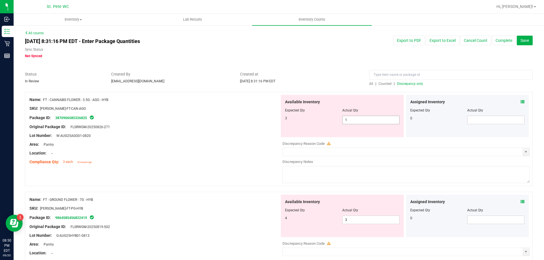
click at [346, 122] on span "1 1" at bounding box center [370, 120] width 57 height 8
click at [346, 122] on input "1" at bounding box center [371, 120] width 57 height 8
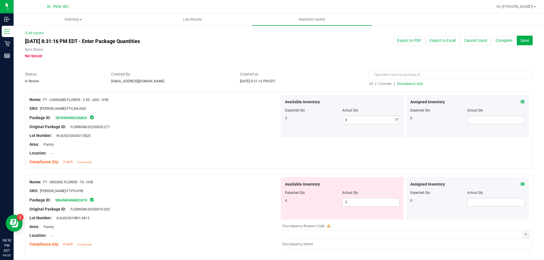
click at [78, 146] on div "Area: Pantry" at bounding box center [154, 145] width 250 height 6
click at [408, 82] on span "Discrepancy only" at bounding box center [410, 84] width 26 height 4
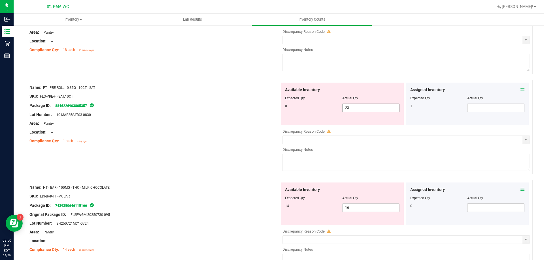
scroll to position [255, 0]
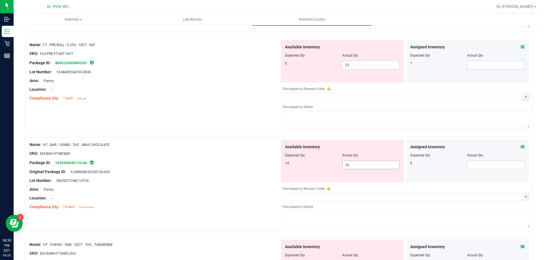
click at [352, 165] on span "16 16" at bounding box center [370, 165] width 57 height 8
click at [261, 171] on div "Original Package ID: FLSRWGM-20250730-095" at bounding box center [154, 172] width 250 height 6
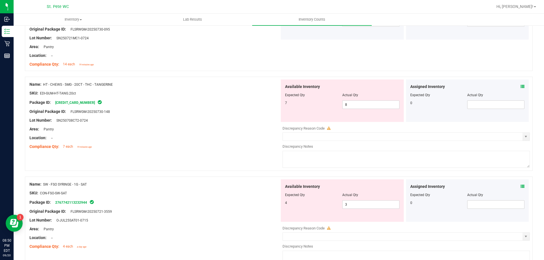
scroll to position [425, 0]
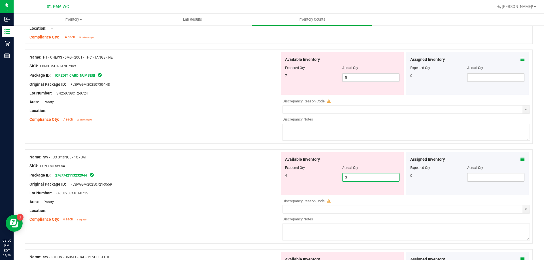
click at [363, 177] on span "3 3" at bounding box center [370, 177] width 57 height 8
click at [363, 177] on input "3" at bounding box center [371, 178] width 57 height 8
click at [249, 158] on div "Name: SW - FSO SYRINGE - 1G - SAT" at bounding box center [154, 157] width 250 height 6
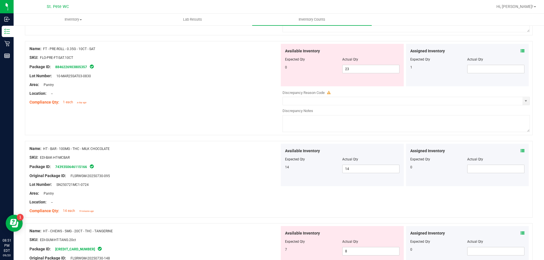
scroll to position [0, 0]
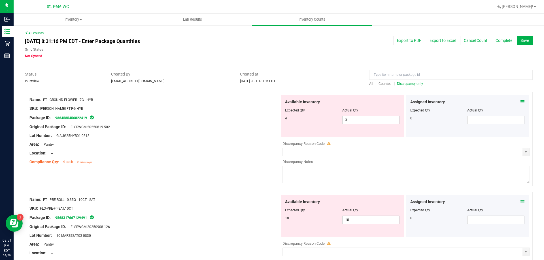
click at [409, 84] on span "Discrepancy only" at bounding box center [410, 84] width 26 height 4
click at [367, 110] on div "Actual Qty" at bounding box center [370, 110] width 57 height 5
click at [362, 120] on input "3" at bounding box center [371, 120] width 57 height 8
click at [353, 76] on span "Created at" at bounding box center [300, 74] width 121 height 6
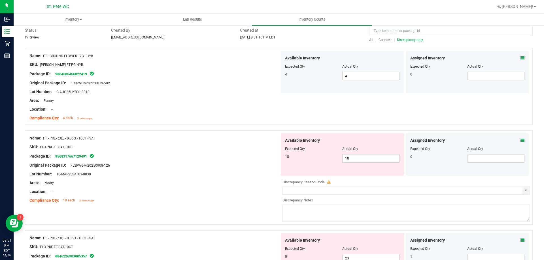
scroll to position [113, 0]
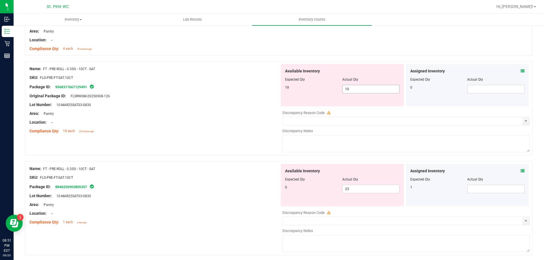
click at [354, 88] on span "10 10" at bounding box center [370, 89] width 57 height 8
click at [247, 97] on div "Original Package ID: FLSRWGM-20250908-126" at bounding box center [154, 96] width 250 height 6
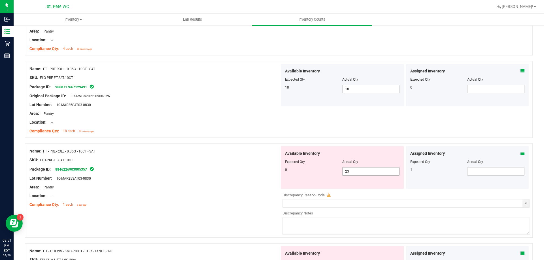
click at [348, 174] on span "23 23" at bounding box center [370, 171] width 57 height 8
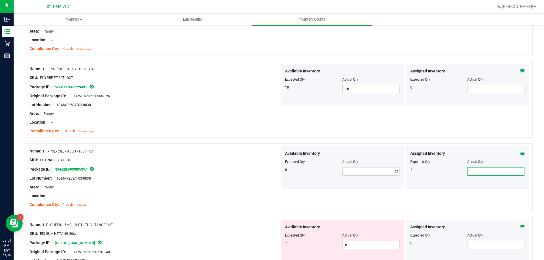
click at [470, 172] on span at bounding box center [495, 171] width 57 height 8
click at [193, 183] on div at bounding box center [154, 183] width 250 height 3
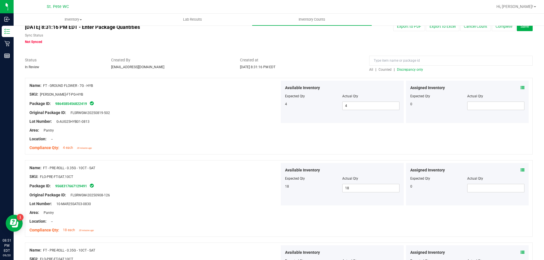
scroll to position [0, 0]
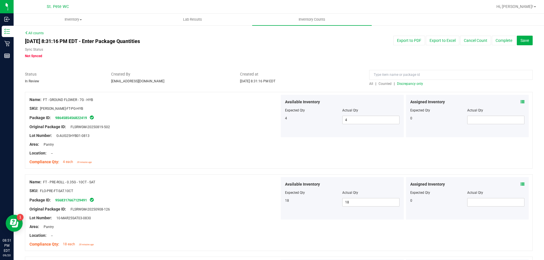
click at [404, 81] on div "All | Counted | Discrepancy only" at bounding box center [450, 83] width 163 height 5
click at [403, 84] on span "Discrepancy only" at bounding box center [410, 84] width 26 height 4
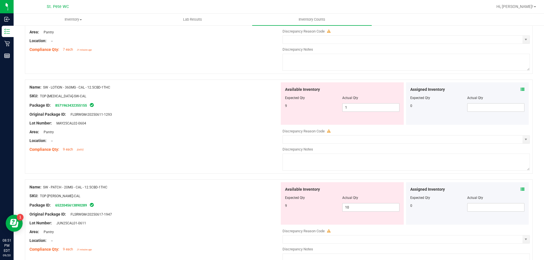
scroll to position [113, 0]
click at [384, 108] on span "1 1" at bounding box center [370, 107] width 57 height 8
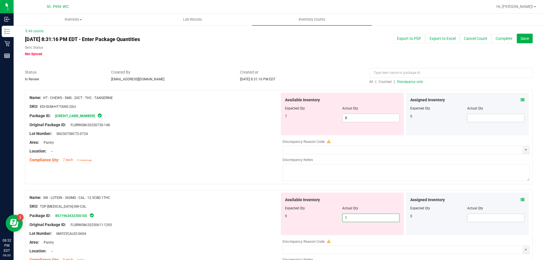
scroll to position [1, 0]
click at [374, 119] on input "8" at bounding box center [371, 119] width 57 height 8
click at [354, 67] on div at bounding box center [279, 67] width 508 height 6
click at [399, 81] on span "Discrepancy only" at bounding box center [410, 82] width 26 height 4
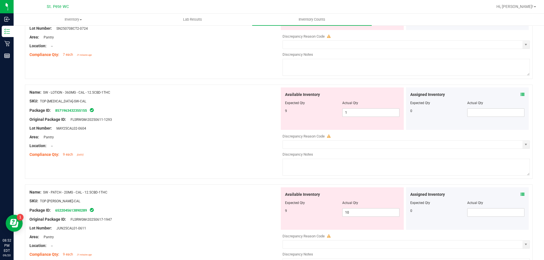
scroll to position [113, 0]
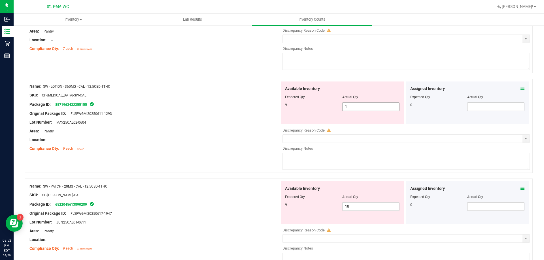
click at [377, 110] on span "1 1" at bounding box center [370, 107] width 57 height 8
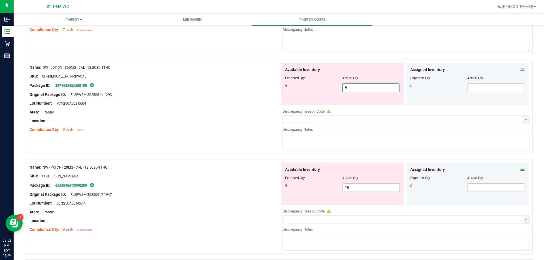
scroll to position [142, 0]
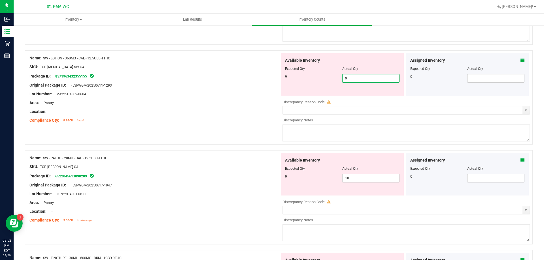
click at [133, 201] on div "Name: SW - PATCH - 20MG - CAL - 12.5CBD-1THC SKU: TOP-PAT-SW-CAL Package ID: 65…" at bounding box center [154, 189] width 250 height 72
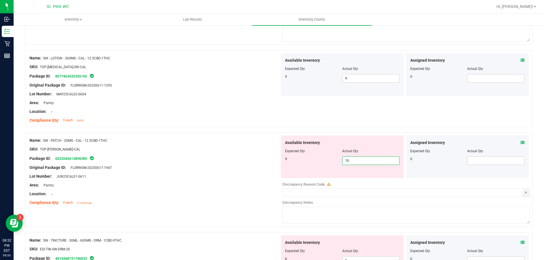
click at [352, 163] on span "10 10" at bounding box center [370, 161] width 57 height 8
click at [352, 163] on input "10" at bounding box center [371, 161] width 57 height 8
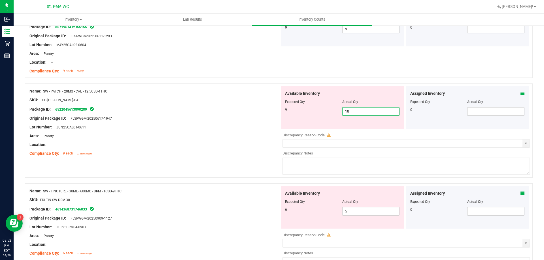
scroll to position [227, 0]
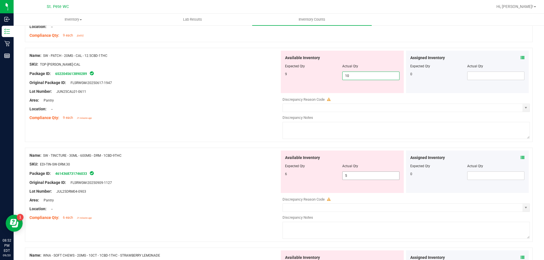
click at [365, 175] on input "5" at bounding box center [371, 176] width 57 height 8
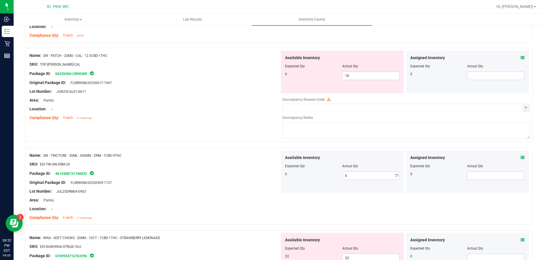
click at [242, 192] on div "Lot Number: JUL25DRM04-0903" at bounding box center [154, 192] width 250 height 6
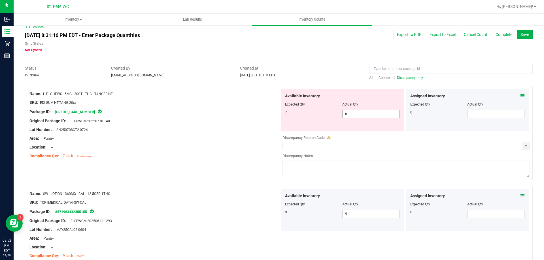
scroll to position [0, 0]
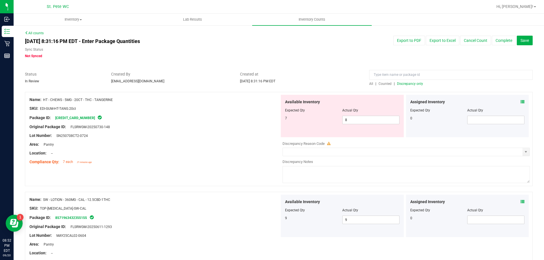
click at [417, 85] on span "Discrepancy only" at bounding box center [410, 84] width 26 height 4
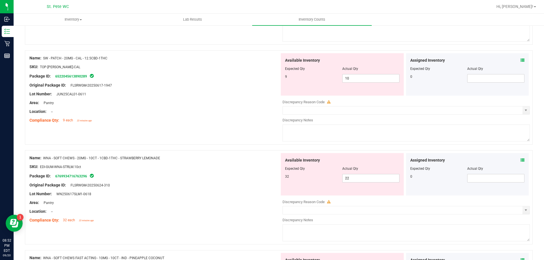
scroll to position [198, 0]
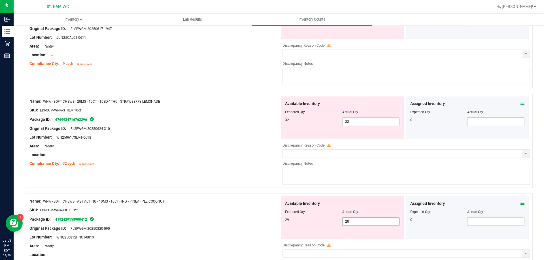
click at [357, 224] on span "20 20" at bounding box center [370, 222] width 57 height 8
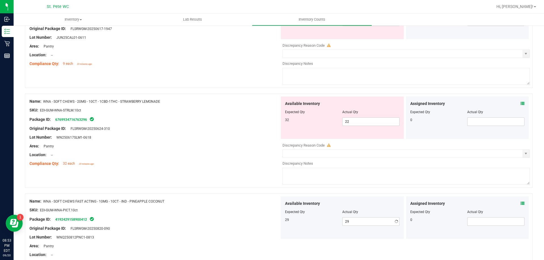
click at [207, 192] on div at bounding box center [279, 191] width 508 height 6
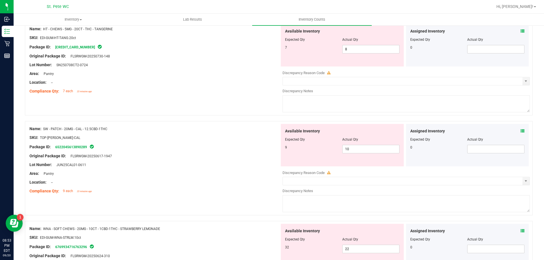
scroll to position [0, 0]
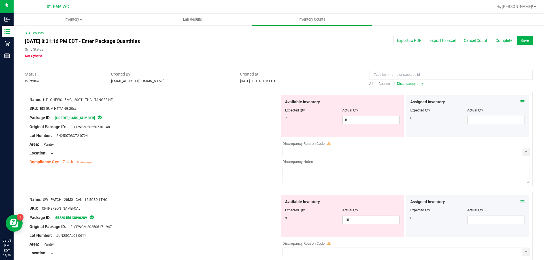
click at [413, 88] on div at bounding box center [279, 89] width 508 height 6
click at [413, 86] on span "Discrepancy only" at bounding box center [410, 84] width 26 height 4
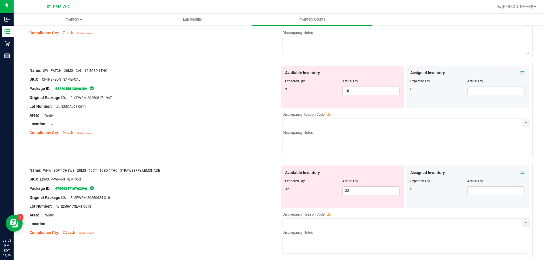
scroll to position [130, 0]
click at [363, 192] on input "22" at bounding box center [371, 190] width 57 height 8
click at [185, 144] on div "Name: SW - PATCH - 20MG - CAL - 12.5CBD-1THC SKU: TOP-PAT-SW-CAL Package ID: 65…" at bounding box center [279, 109] width 508 height 94
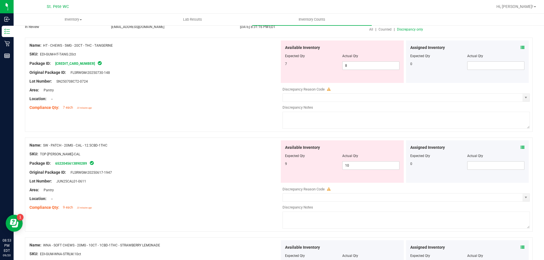
scroll to position [0, 0]
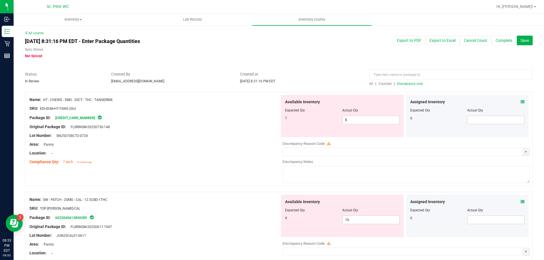
click at [405, 85] on span "Discrepancy only" at bounding box center [410, 84] width 26 height 4
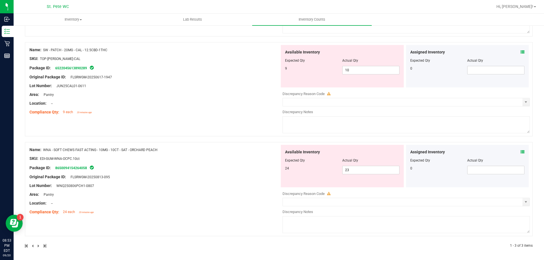
scroll to position [151, 0]
click at [357, 70] on span "10 10" at bounding box center [370, 69] width 57 height 8
click at [357, 70] on input "10" at bounding box center [371, 69] width 57 height 8
click at [152, 94] on div "Name: SW - PATCH - 20MG - CAL - 12.5CBD-1THC SKU: TOP-PAT-SW-CAL Package ID: 65…" at bounding box center [154, 80] width 250 height 72
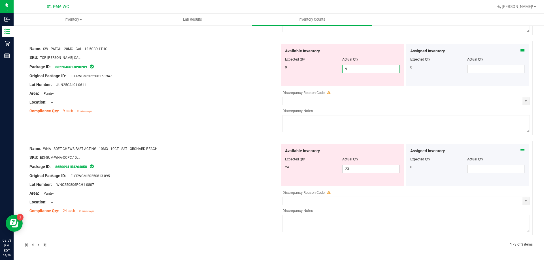
scroll to position [133, 0]
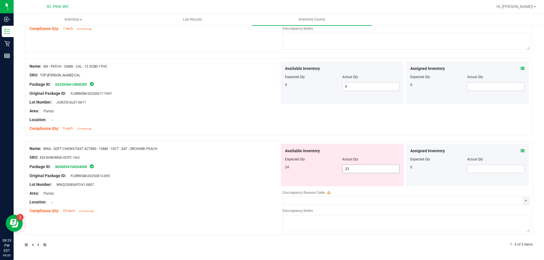
click at [356, 166] on span "23 23" at bounding box center [370, 169] width 57 height 8
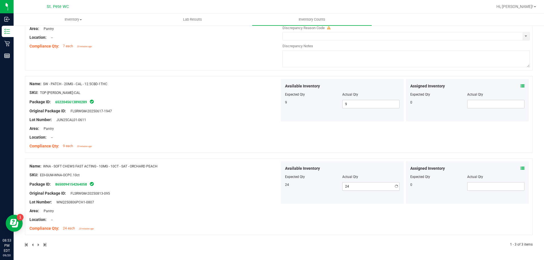
click at [246, 173] on div "Name: WNA - SOFT CHEWS FAST ACTING - 10MG - 10CT - SAT - ORCHARD PEACH SKU: EDI…" at bounding box center [154, 197] width 250 height 72
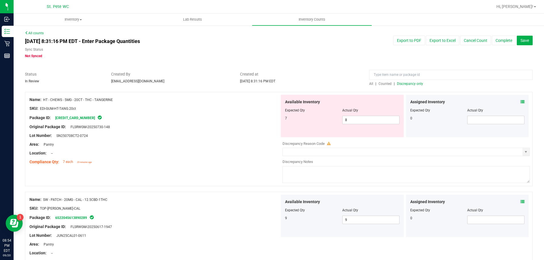
click at [397, 84] on span "Discrepancy only" at bounding box center [410, 84] width 26 height 4
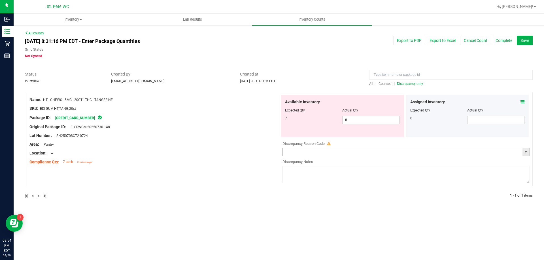
click at [358, 154] on input "text" at bounding box center [403, 152] width 240 height 8
click at [524, 153] on span "select" at bounding box center [526, 152] width 5 height 5
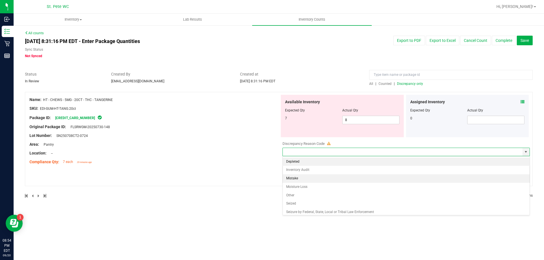
click at [304, 181] on li "Mistake" at bounding box center [406, 179] width 247 height 8
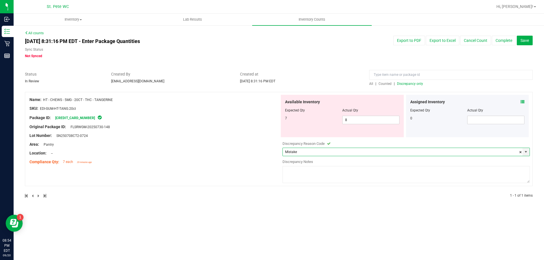
click at [309, 179] on textarea at bounding box center [405, 174] width 247 height 17
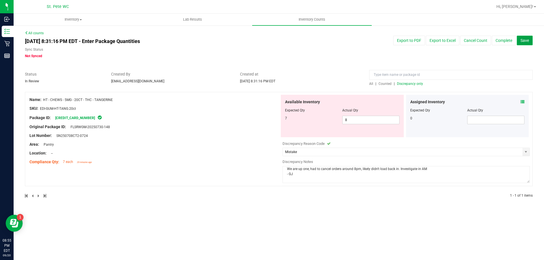
click at [525, 39] on span "Save" at bounding box center [524, 40] width 8 height 5
